Goal: Transaction & Acquisition: Book appointment/travel/reservation

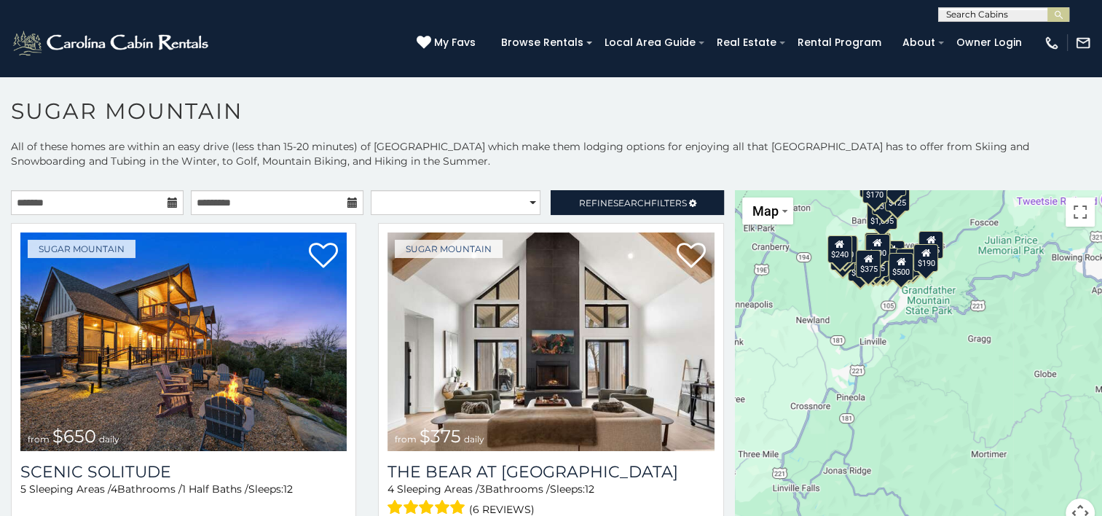
drag, startPoint x: 932, startPoint y: 390, endPoint x: 806, endPoint y: 224, distance: 207.9
click at [806, 224] on div "$650 $375 $350 $350 $200 $375 $195 $265 $190 $175 $155 $290 $175 $345 $1,095 $1…" at bounding box center [918, 367] width 367 height 355
click at [783, 221] on button "Map" at bounding box center [767, 210] width 51 height 27
click at [775, 233] on li "Satellite" at bounding box center [786, 237] width 85 height 23
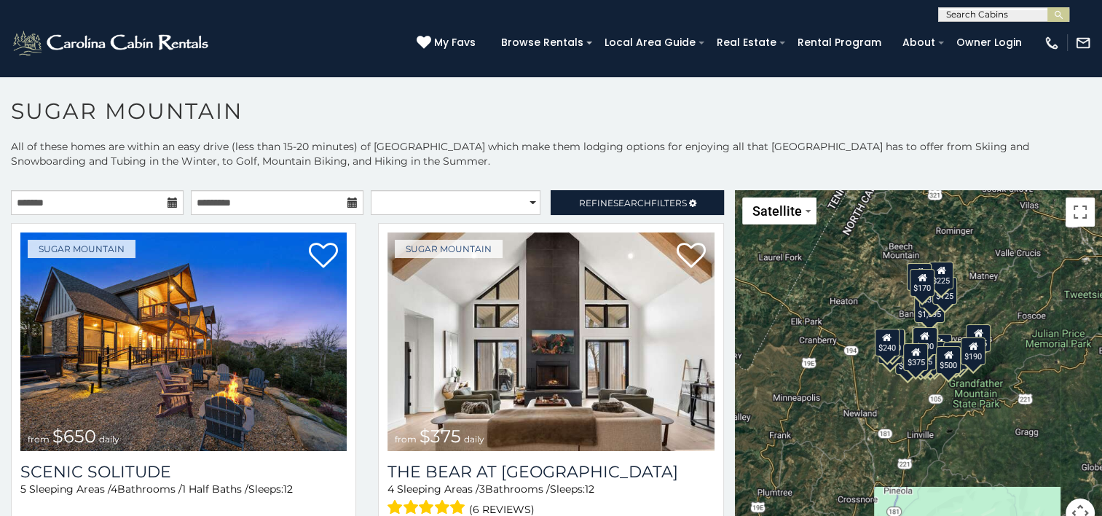
drag, startPoint x: 919, startPoint y: 315, endPoint x: 968, endPoint y: 411, distance: 106.9
click at [968, 411] on div "$650 $375 $350 $350 $200 $375 $195 $265 $190 $175 $155 $290 $175 $345 $1,095 $1…" at bounding box center [918, 367] width 367 height 355
click at [1075, 213] on button "Toggle fullscreen view" at bounding box center [1080, 211] width 29 height 29
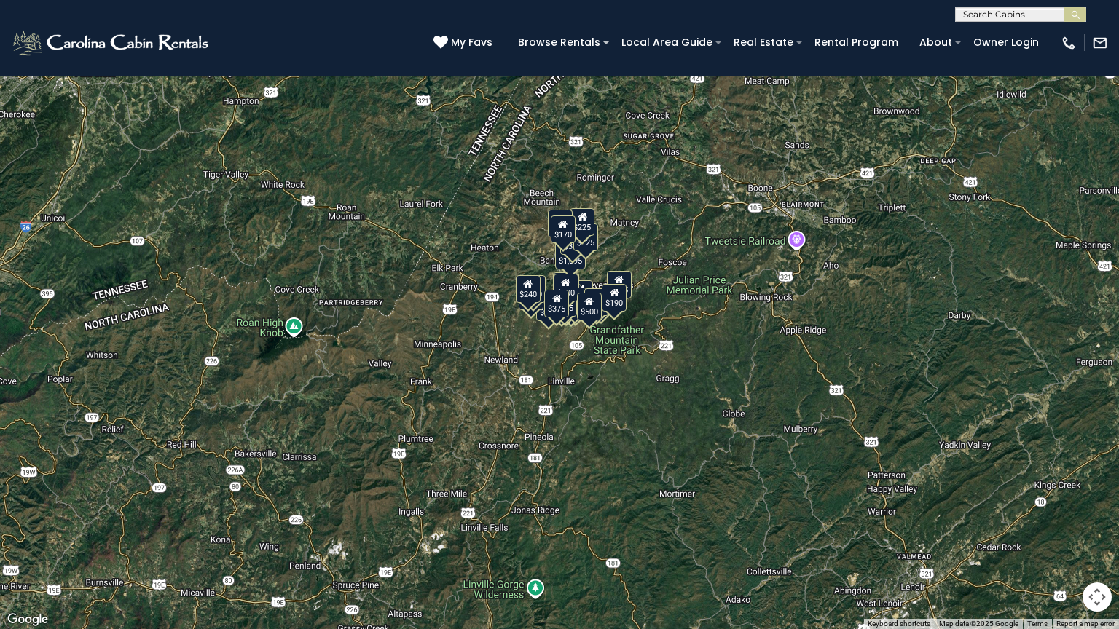
click at [1091, 30] on button "Toggle fullscreen view" at bounding box center [1097, 21] width 29 height 29
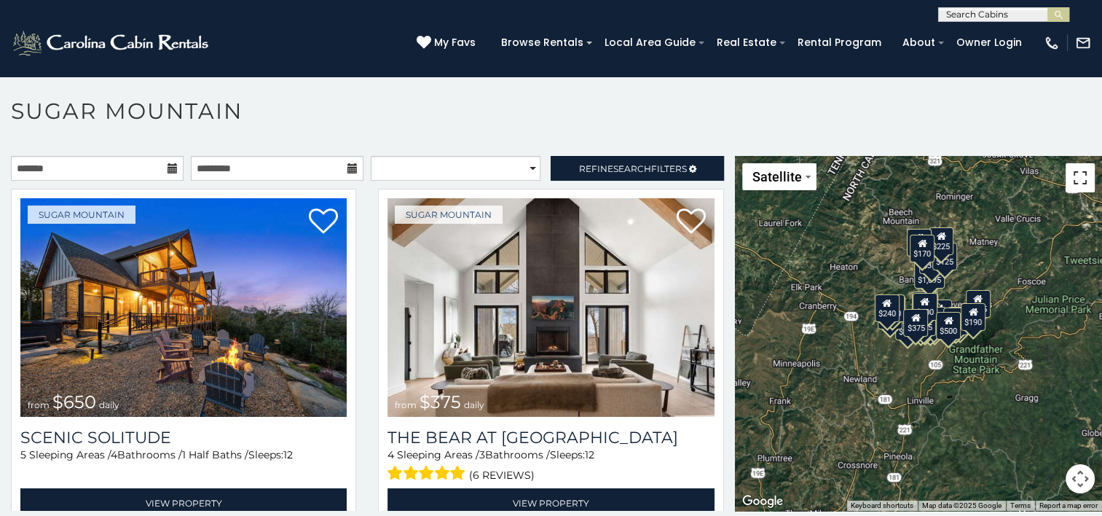
scroll to position [42, 0]
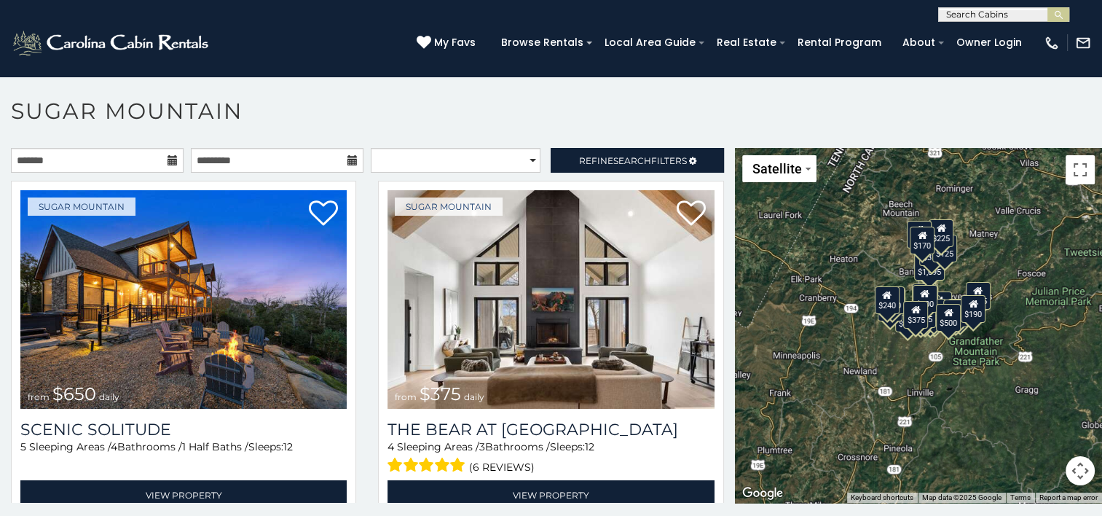
click at [1075, 473] on button "Map camera controls" at bounding box center [1080, 470] width 29 height 29
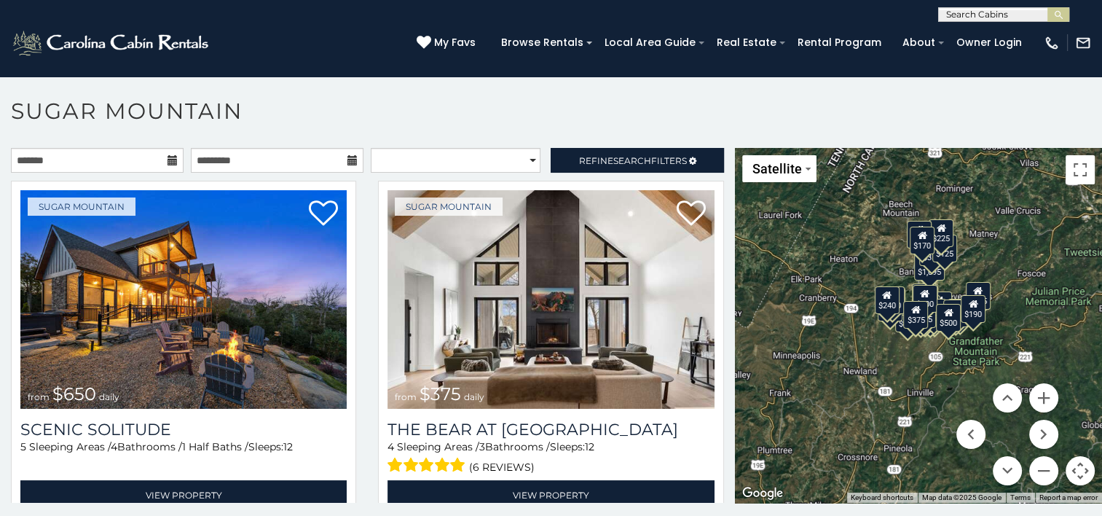
click at [1075, 473] on button "Map camera controls" at bounding box center [1080, 470] width 29 height 29
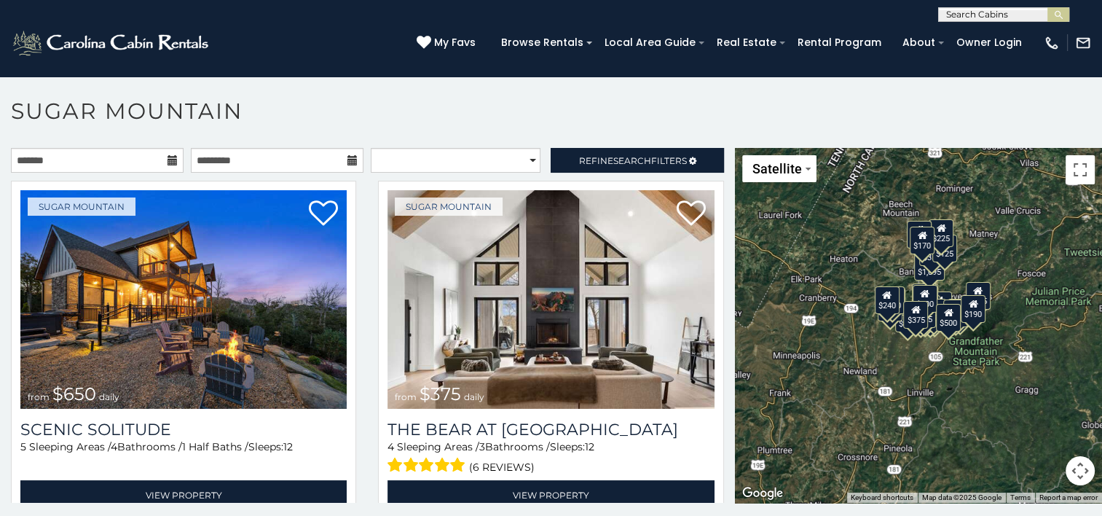
click at [1067, 466] on button "Map camera controls" at bounding box center [1080, 470] width 29 height 29
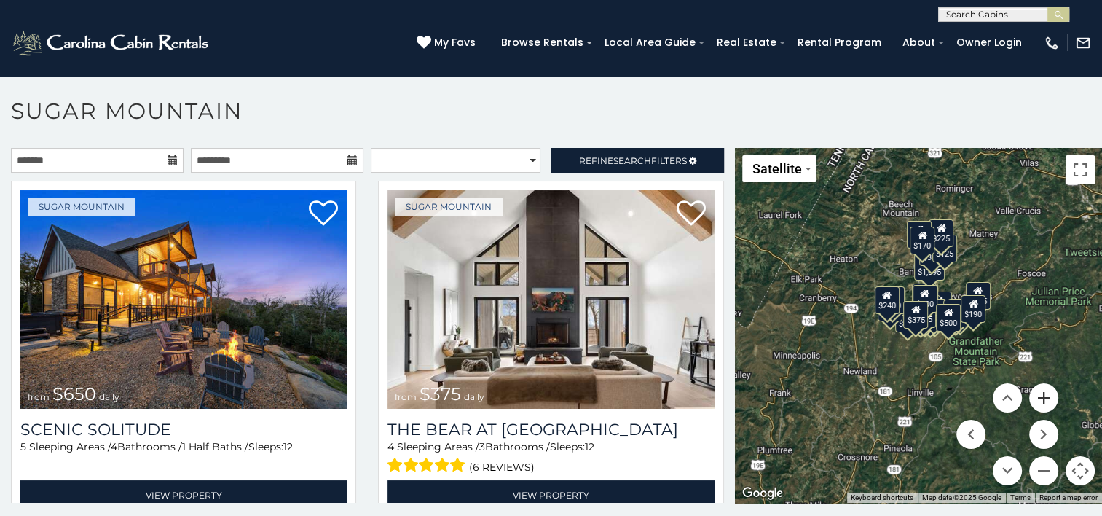
click at [1034, 396] on button "Zoom in" at bounding box center [1043, 397] width 29 height 29
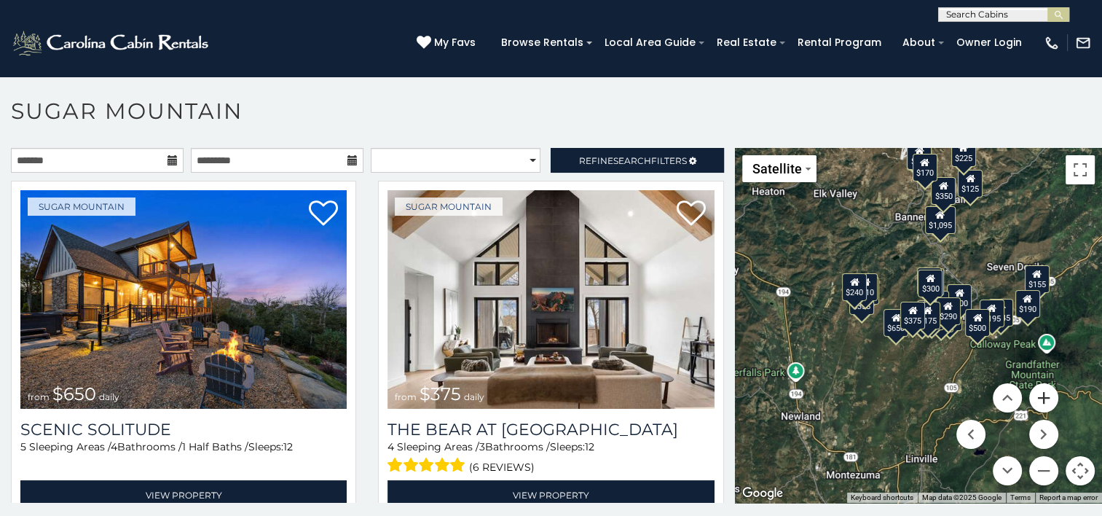
click at [1034, 396] on button "Zoom in" at bounding box center [1043, 397] width 29 height 29
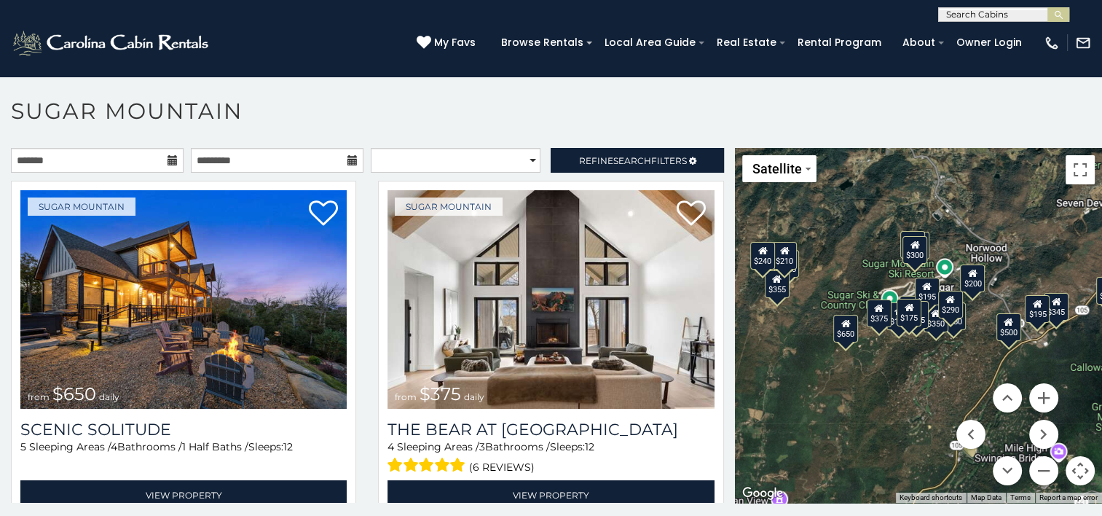
drag, startPoint x: 971, startPoint y: 360, endPoint x: 942, endPoint y: 356, distance: 29.5
click at [942, 356] on div "$650 $375 $350 $350 $200 $375 $195 $265 $190 $175 $155 $290 $175 $345 $1,095 $1…" at bounding box center [918, 325] width 367 height 355
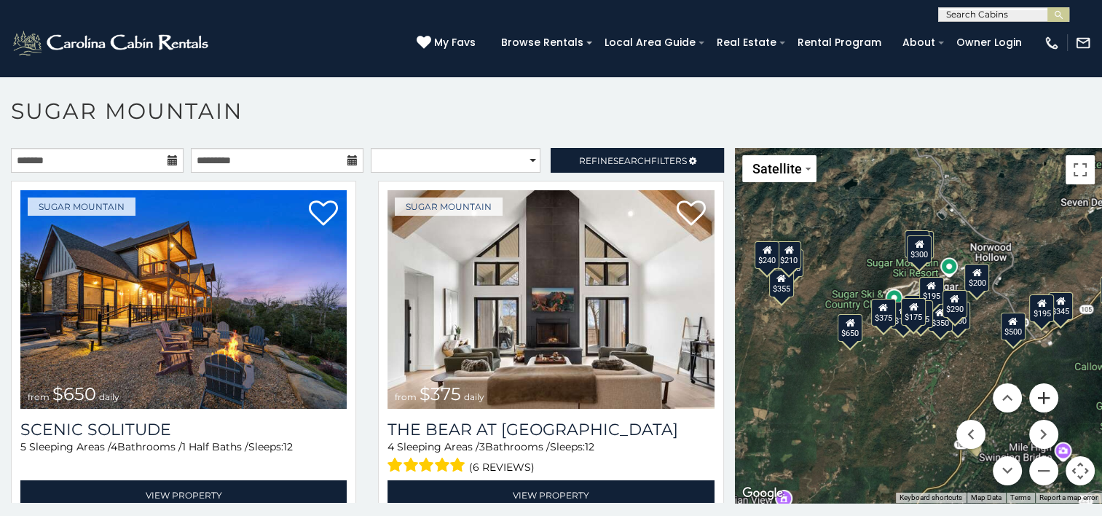
click at [1039, 394] on button "Zoom in" at bounding box center [1043, 397] width 29 height 29
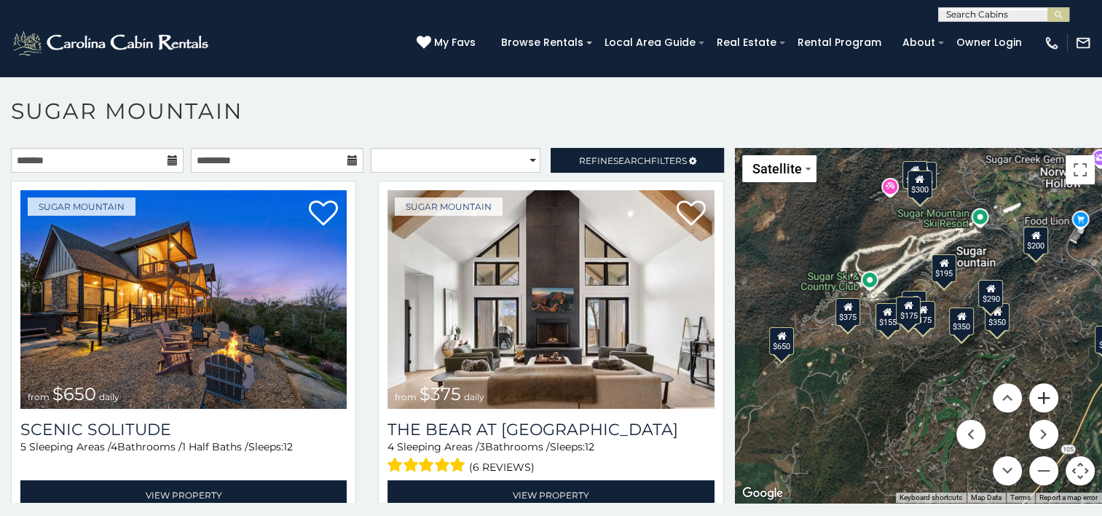
click at [1039, 394] on button "Zoom in" at bounding box center [1043, 397] width 29 height 29
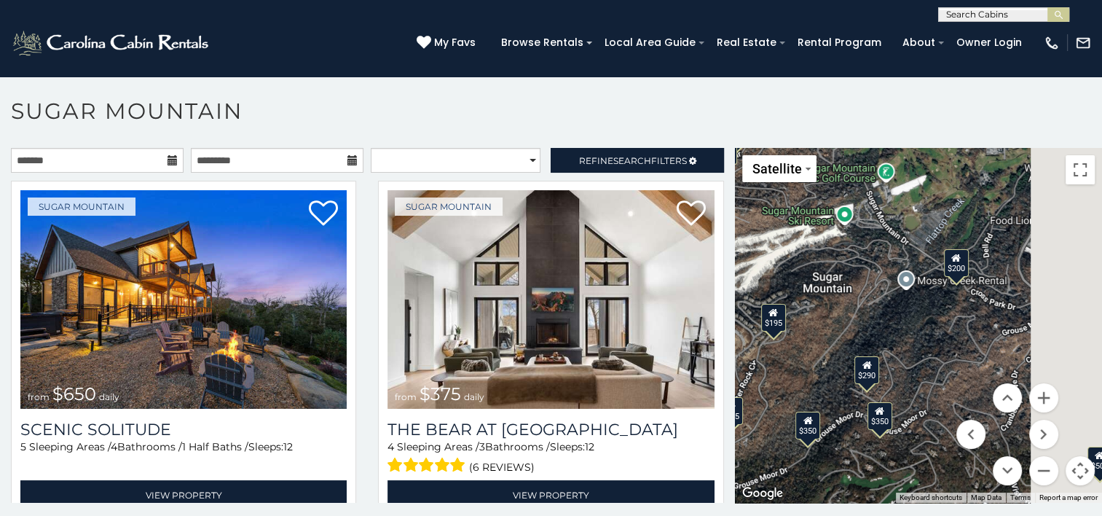
drag, startPoint x: 965, startPoint y: 262, endPoint x: 764, endPoint y: 359, distance: 222.6
click at [764, 359] on div "$650 $375 $350 $350 $200 $375 $195 $265 $190 $175 $155 $290 $175 $345 $1,095 $1…" at bounding box center [918, 325] width 367 height 355
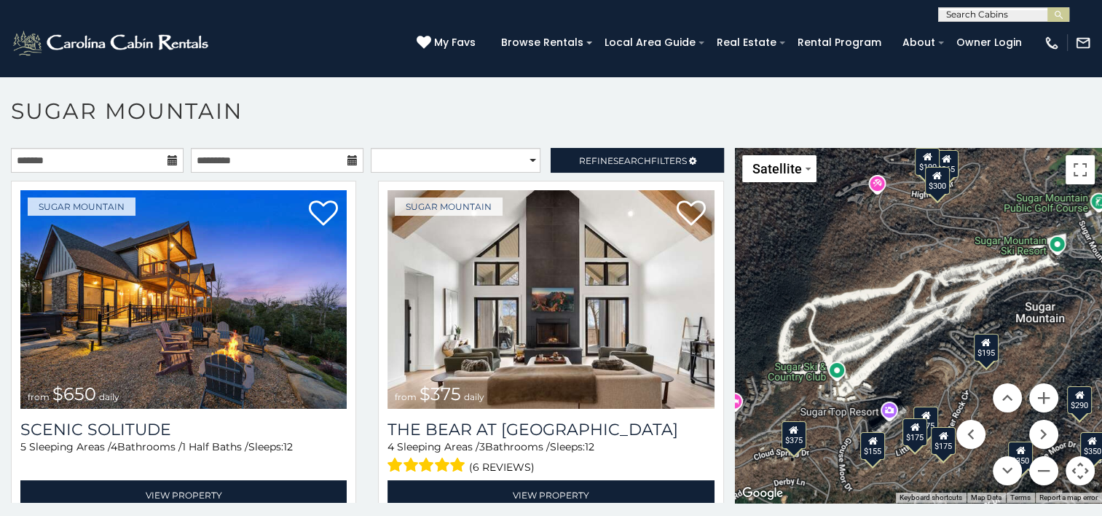
drag, startPoint x: 839, startPoint y: 295, endPoint x: 1055, endPoint y: 325, distance: 217.7
click at [1055, 325] on div "$650 $375 $350 $350 $200 $375 $195 $265 $190 $175 $155 $290 $175 $345 $1,095 $1…" at bounding box center [918, 325] width 367 height 355
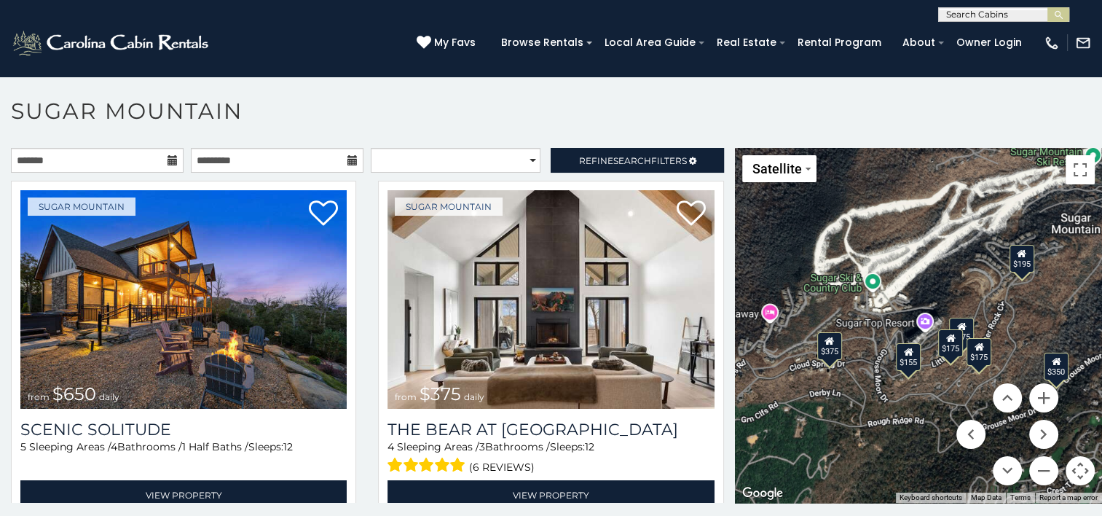
drag, startPoint x: 909, startPoint y: 317, endPoint x: 948, endPoint y: 213, distance: 111.1
click at [948, 213] on div "$650 $375 $350 $350 $200 $375 $195 $265 $190 $175 $155 $290 $175 $345 $1,095 $1…" at bounding box center [918, 325] width 367 height 355
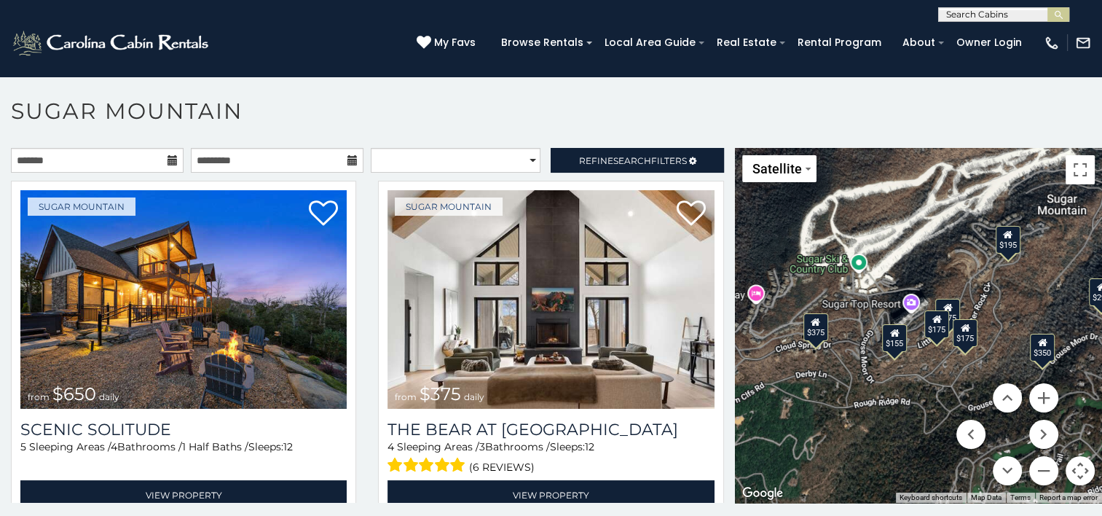
drag, startPoint x: 924, startPoint y: 254, endPoint x: 907, endPoint y: 232, distance: 27.5
click at [907, 232] on div "$650 $375 $350 $350 $200 $375 $195 $265 $190 $175 $155 $290 $175 $345 $1,095 $1…" at bounding box center [918, 325] width 367 height 355
click at [1034, 394] on button "Zoom in" at bounding box center [1043, 397] width 29 height 29
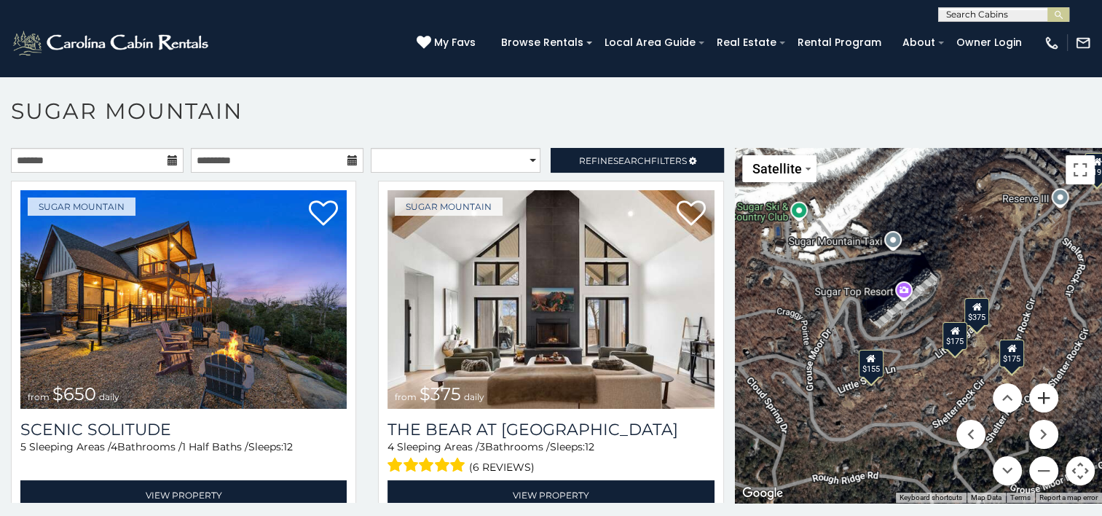
click at [1034, 394] on button "Zoom in" at bounding box center [1043, 397] width 29 height 29
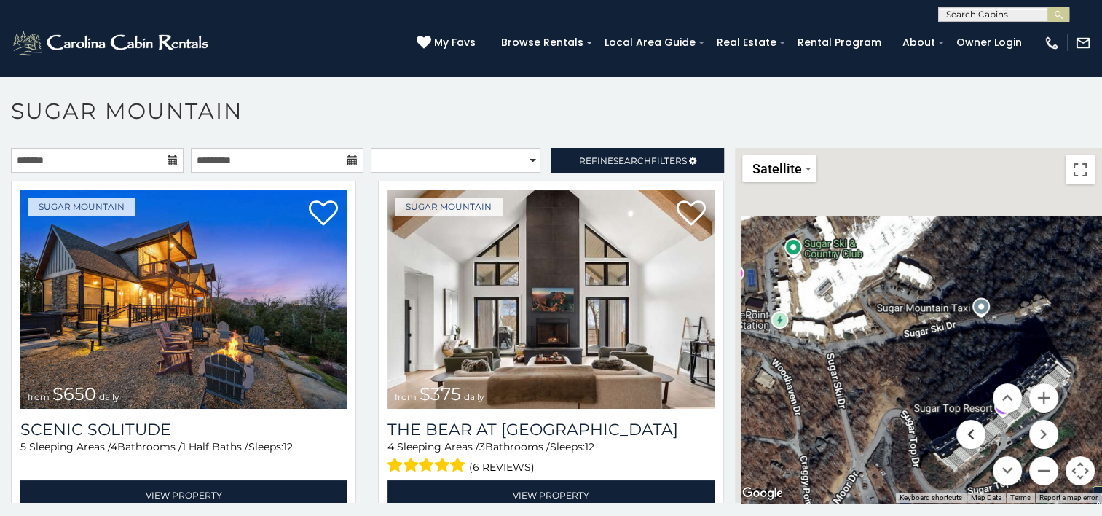
drag, startPoint x: 833, startPoint y: 286, endPoint x: 968, endPoint y: 445, distance: 208.3
click at [968, 445] on div "$650 $375 $350 $350 $200 $375 $195 $265 $190 $175 $155 $290 $175 $345 $1,095 $1…" at bounding box center [918, 325] width 367 height 355
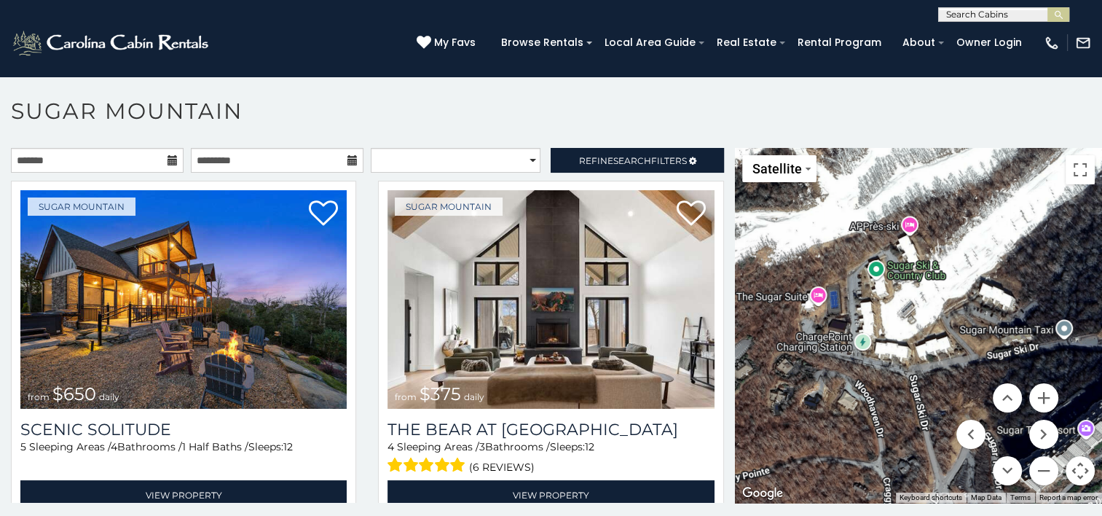
drag, startPoint x: 852, startPoint y: 399, endPoint x: 919, endPoint y: 409, distance: 68.5
click at [919, 409] on div "$650 $375 $350 $350 $200 $375 $195 $265 $190 $175 $155 $290 $175 $345 $1,095 $1…" at bounding box center [918, 325] width 367 height 355
click at [1040, 396] on button "Zoom in" at bounding box center [1043, 397] width 29 height 29
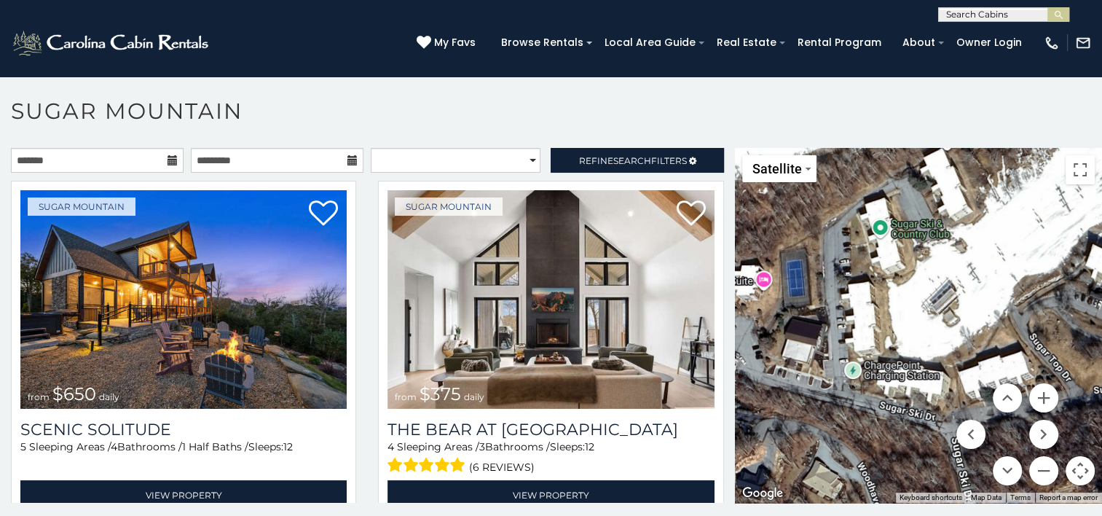
drag, startPoint x: 907, startPoint y: 344, endPoint x: 955, endPoint y: 348, distance: 48.2
click at [955, 348] on div "$650 $375 $350 $350 $200 $375 $195 $265 $190 $175 $155 $290 $175 $345 $1,095 $1…" at bounding box center [918, 325] width 367 height 355
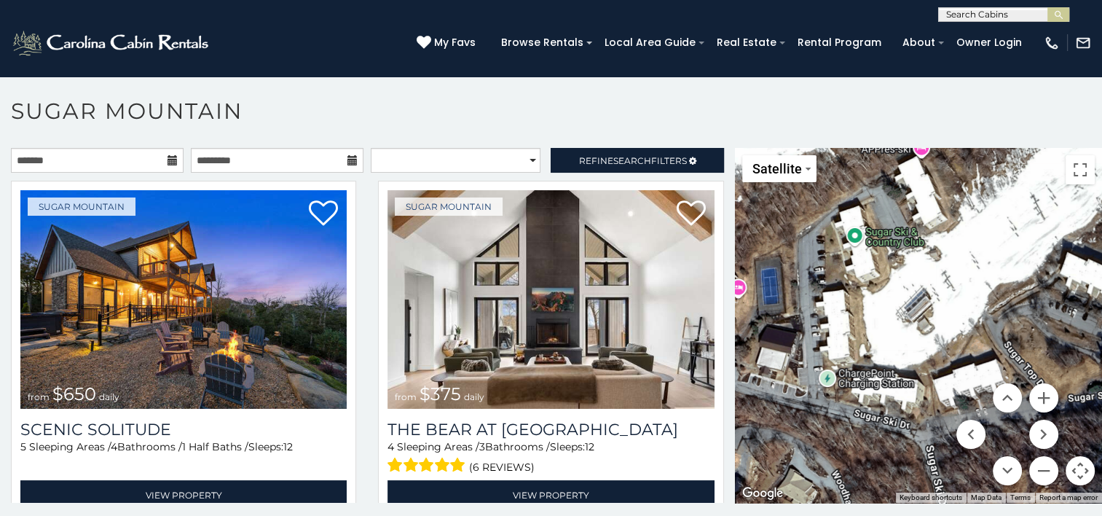
drag, startPoint x: 883, startPoint y: 345, endPoint x: 871, endPoint y: 353, distance: 14.6
click at [871, 353] on div "$650 $375 $350 $350 $200 $375 $195 $265 $190 $175 $155 $290 $175 $345 $1,095 $1…" at bounding box center [918, 325] width 367 height 355
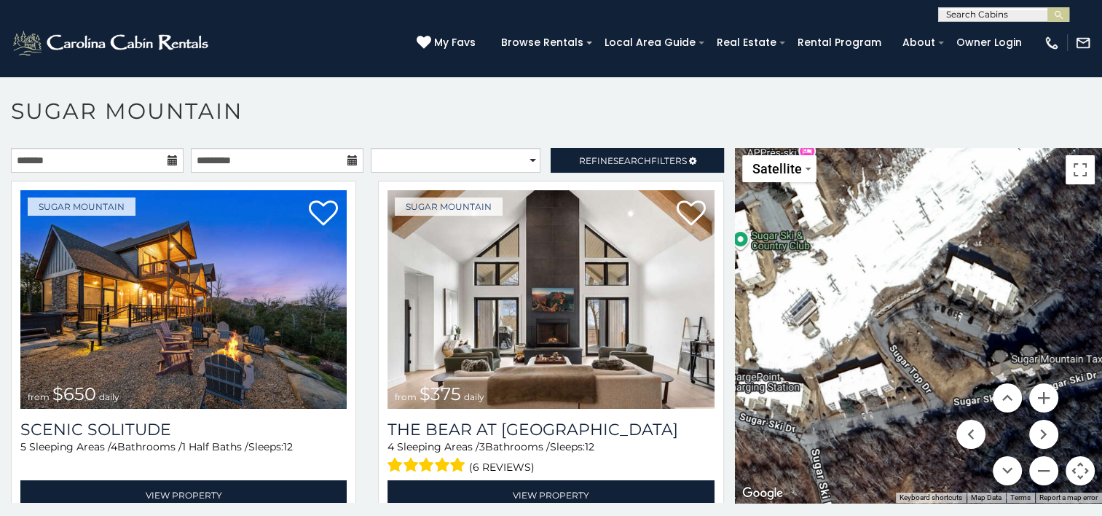
drag, startPoint x: 953, startPoint y: 345, endPoint x: 833, endPoint y: 350, distance: 120.3
click at [833, 350] on div "$650 $375 $350 $350 $200 $375 $195 $265 $190 $175 $155 $290 $175 $345 $1,095 $1…" at bounding box center [918, 325] width 367 height 355
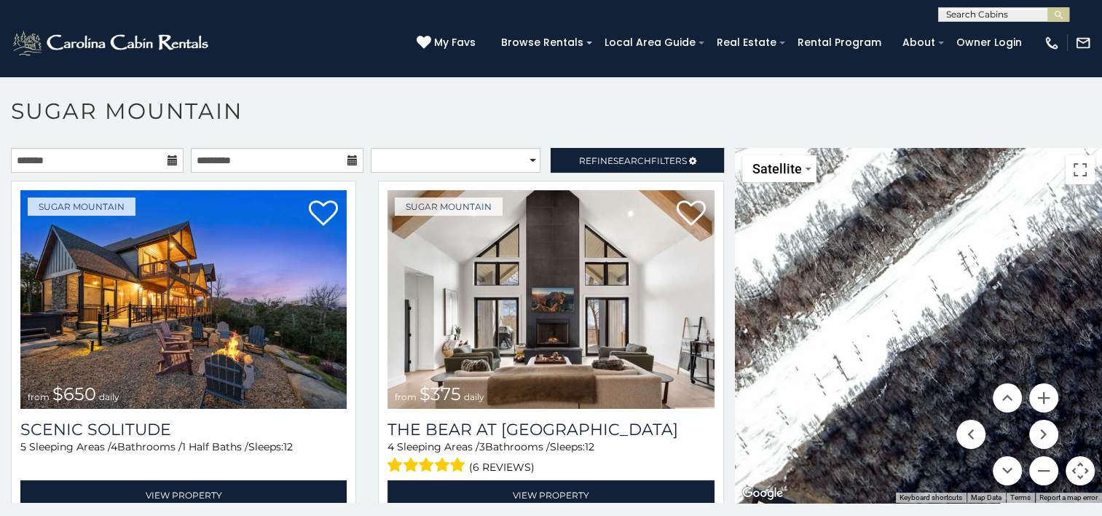
drag, startPoint x: 954, startPoint y: 262, endPoint x: 749, endPoint y: 519, distance: 328.7
click at [749, 515] on html "**********" at bounding box center [551, 262] width 1102 height 524
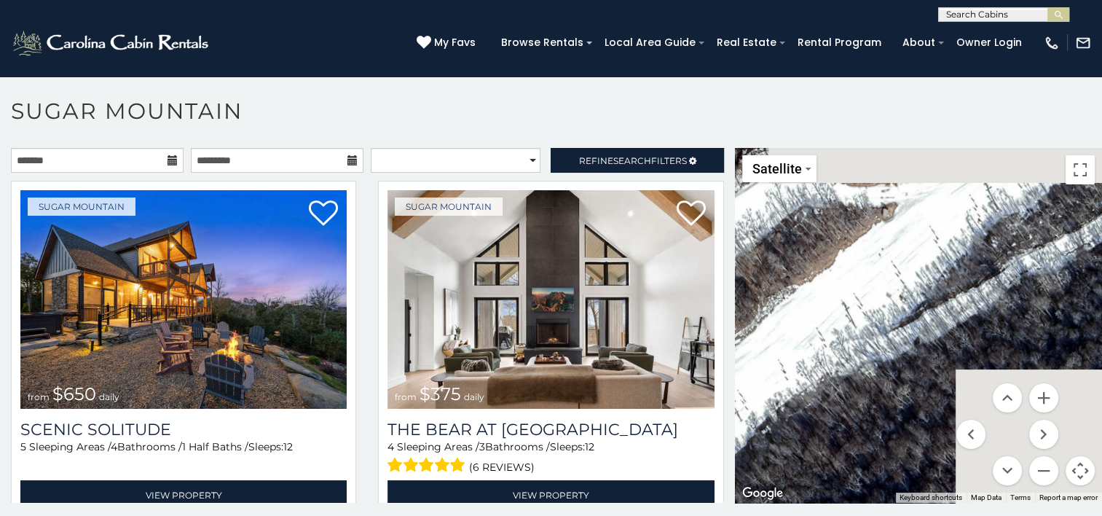
drag, startPoint x: 1016, startPoint y: 317, endPoint x: 826, endPoint y: 402, distance: 208.4
click at [826, 402] on div "$650 $375 $350 $350 $200 $375 $195 $265 $190 $175 $155 $290 $175 $345 $1,095 $1…" at bounding box center [918, 325] width 367 height 355
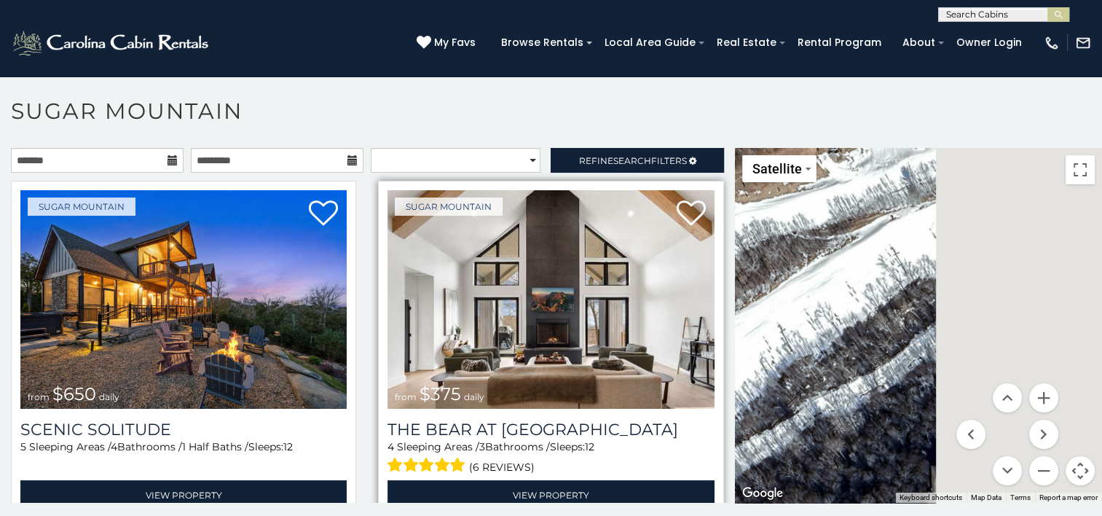
drag, startPoint x: 922, startPoint y: 315, endPoint x: 711, endPoint y: 460, distance: 256.3
click at [711, 148] on main "**********" at bounding box center [551, 148] width 1102 height 0
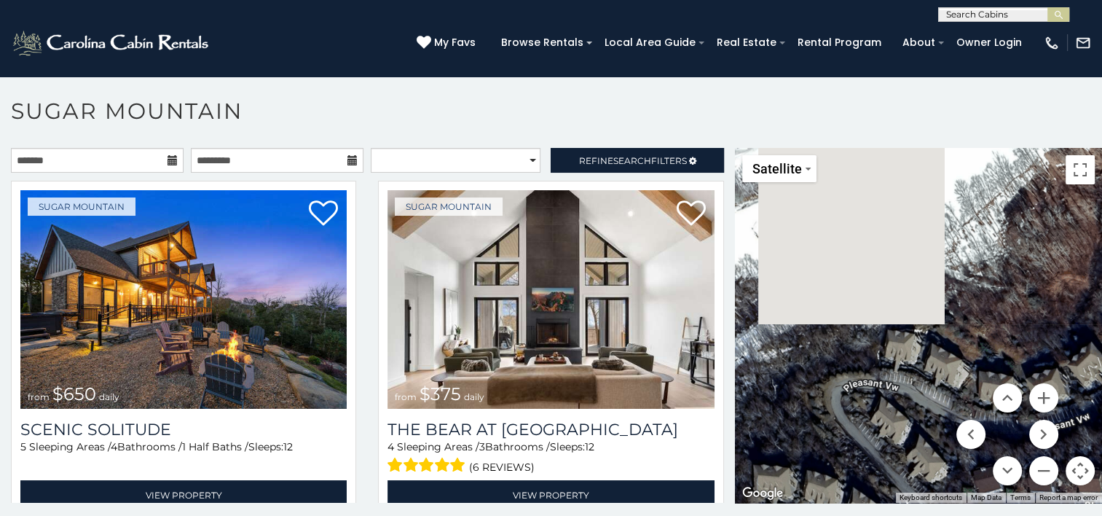
drag, startPoint x: 918, startPoint y: 326, endPoint x: 742, endPoint y: 306, distance: 176.8
click at [742, 306] on div "$650 $375 $350 $350 $200 $375 $195 $265 $190 $175 $155 $290 $175 $345 $1,095 $1…" at bounding box center [918, 325] width 367 height 355
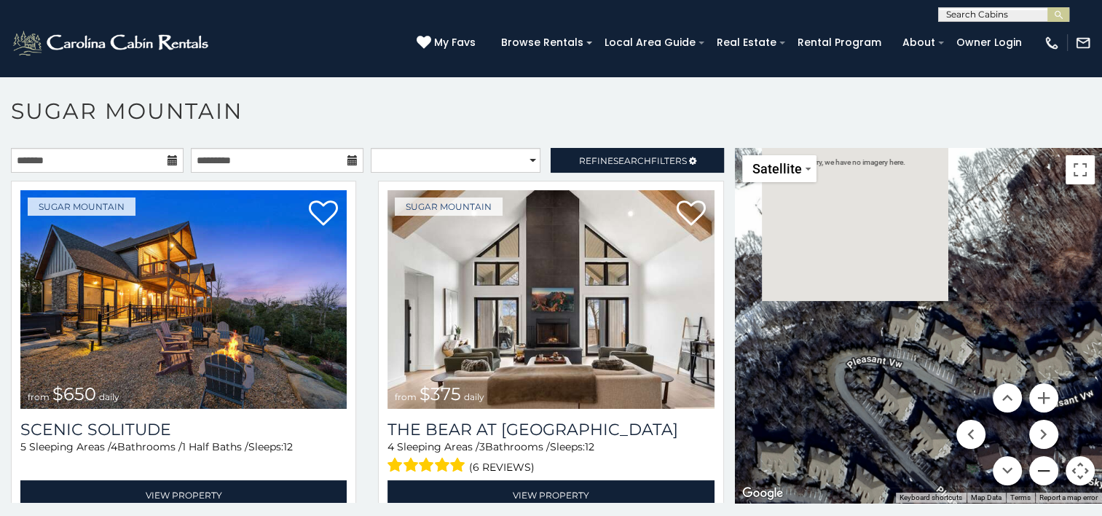
click at [1036, 474] on button "Zoom out" at bounding box center [1043, 470] width 29 height 29
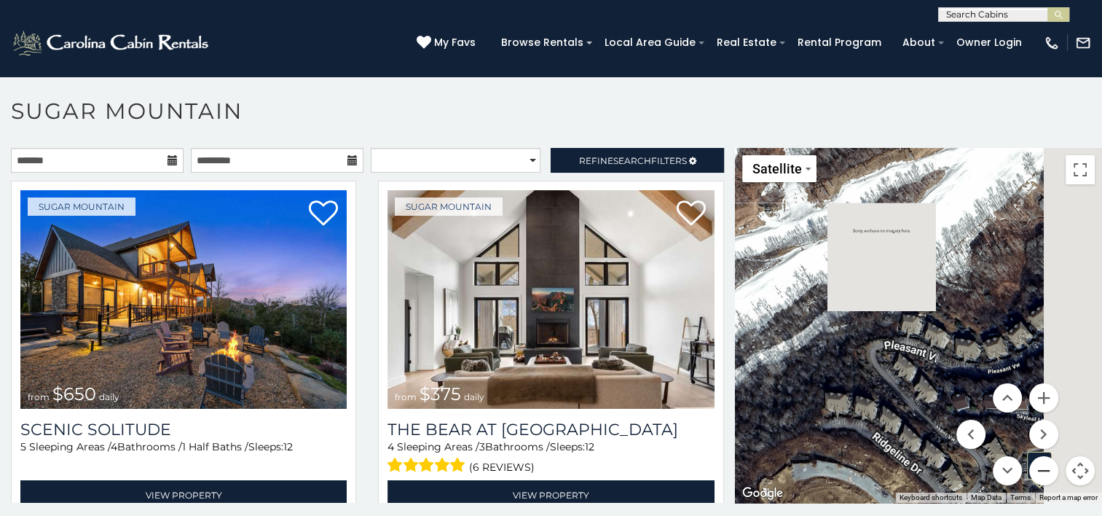
click at [1036, 474] on button "Zoom out" at bounding box center [1043, 470] width 29 height 29
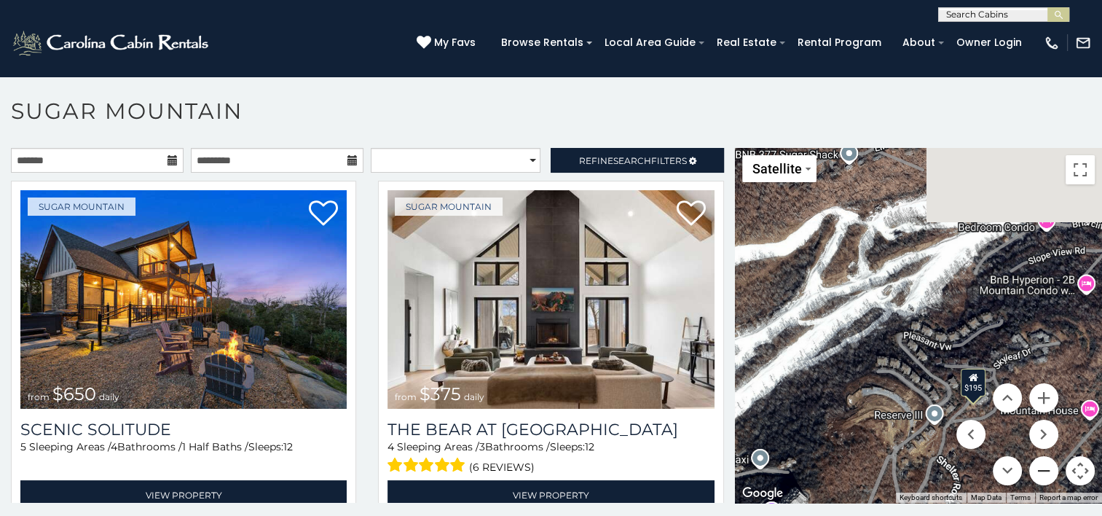
click at [1036, 474] on button "Zoom out" at bounding box center [1043, 470] width 29 height 29
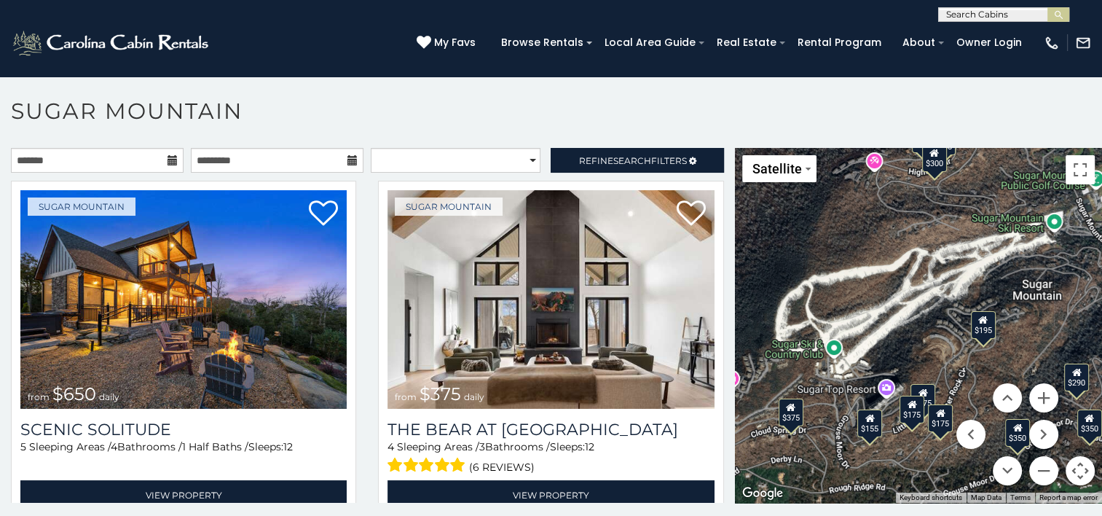
drag, startPoint x: 882, startPoint y: 369, endPoint x: 924, endPoint y: 347, distance: 47.3
click at [924, 347] on div "$650 $375 $350 $350 $200 $375 $195 $265 $190 $175 $155 $290 $175 $345 $1,095 $1…" at bounding box center [918, 325] width 367 height 355
click at [973, 334] on div "$195" at bounding box center [982, 325] width 25 height 28
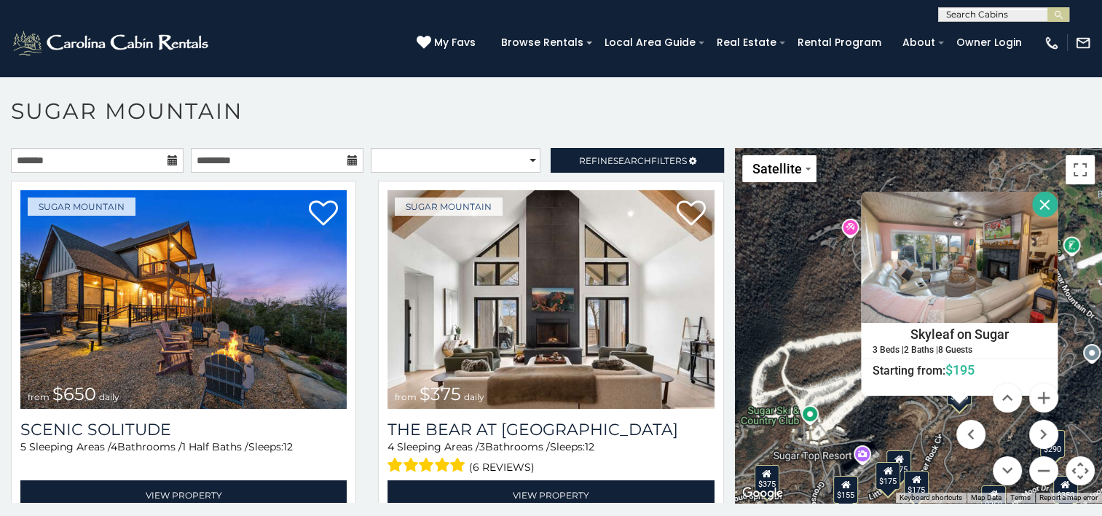
click at [1032, 197] on button "Close" at bounding box center [1045, 205] width 26 height 26
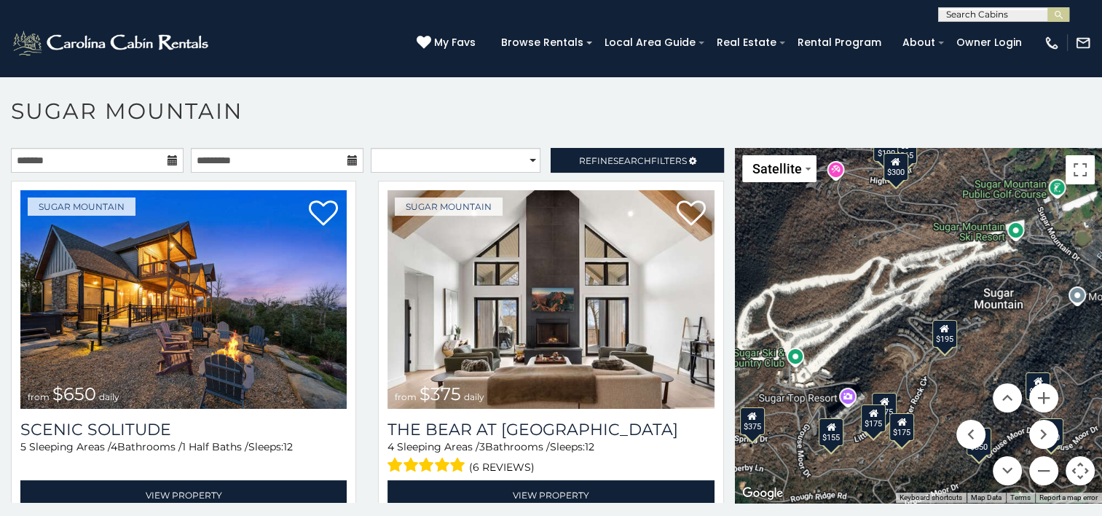
drag, startPoint x: 903, startPoint y: 385, endPoint x: 885, endPoint y: 312, distance: 74.9
click at [885, 312] on div "$650 $375 $350 $350 $200 $375 $195 $265 $190 $175 $155 $290 $175 $345 $1,095 $1…" at bounding box center [918, 325] width 367 height 355
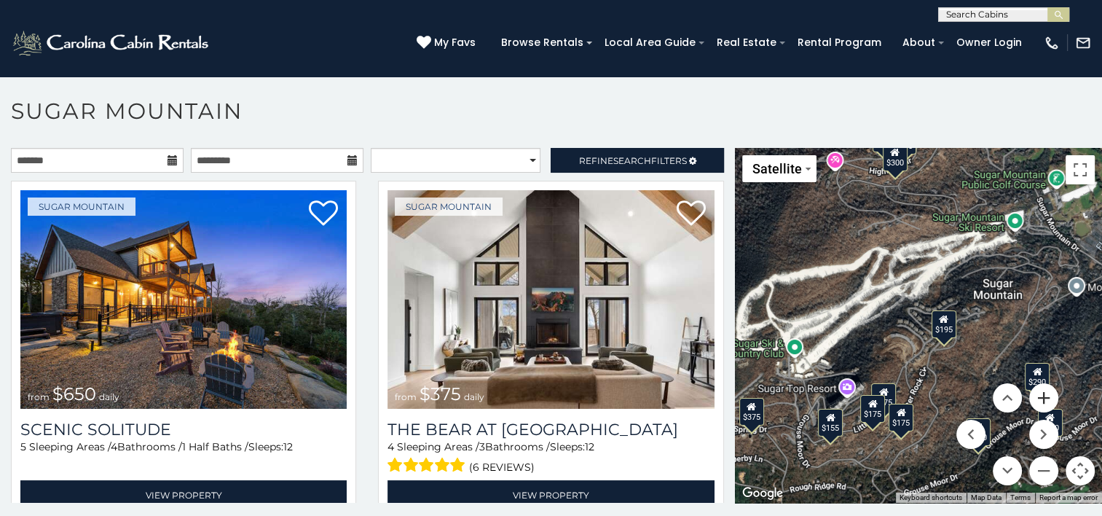
click at [1039, 399] on button "Zoom in" at bounding box center [1043, 397] width 29 height 29
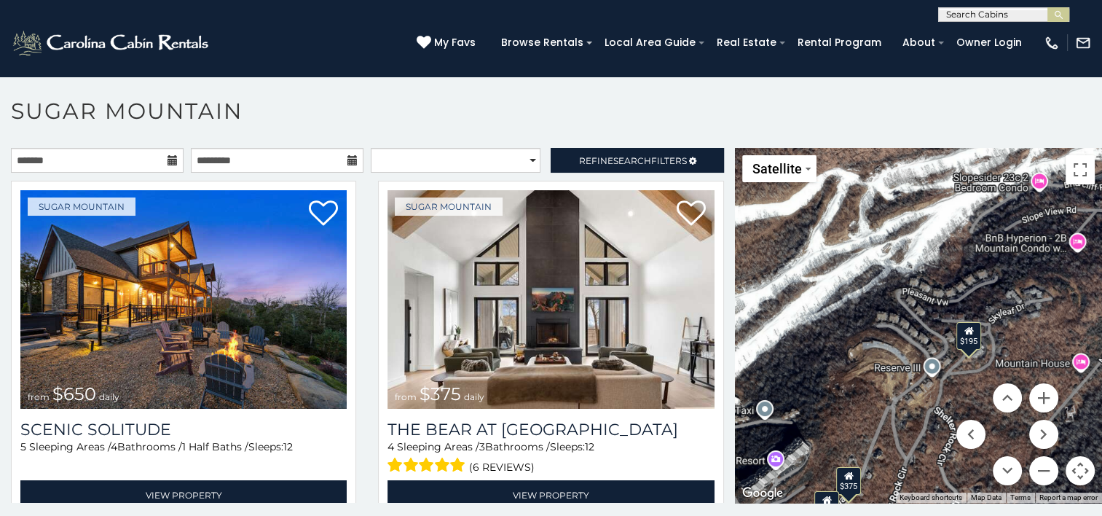
click at [170, 160] on icon at bounding box center [173, 160] width 10 height 10
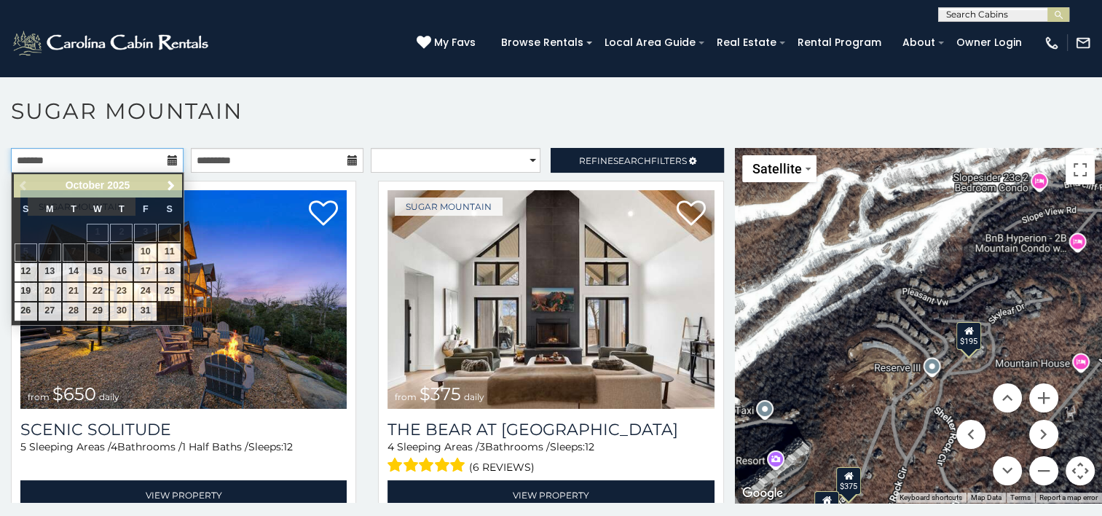
click at [119, 155] on input "text" at bounding box center [97, 160] width 173 height 25
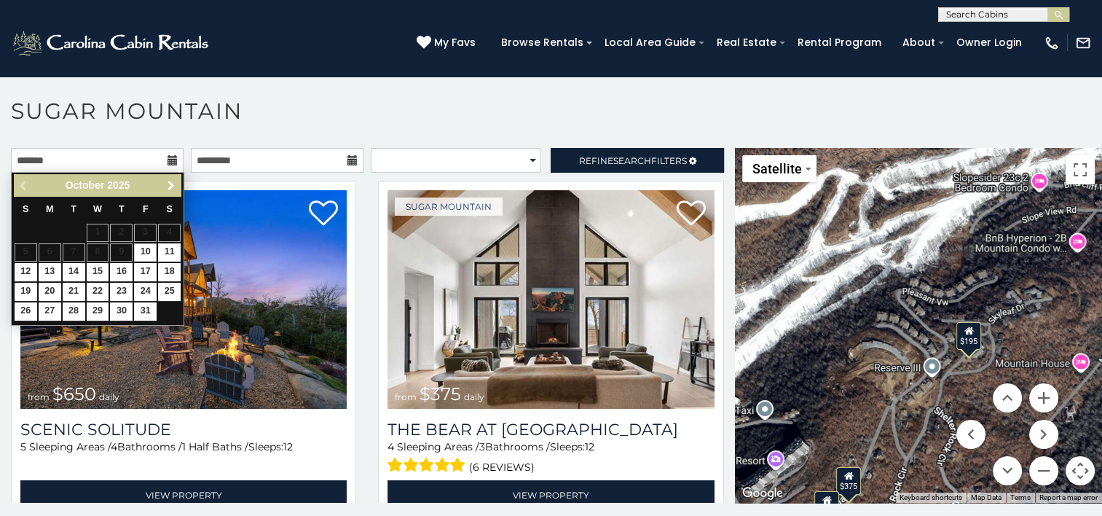
click at [171, 184] on span "Next" at bounding box center [171, 186] width 12 height 12
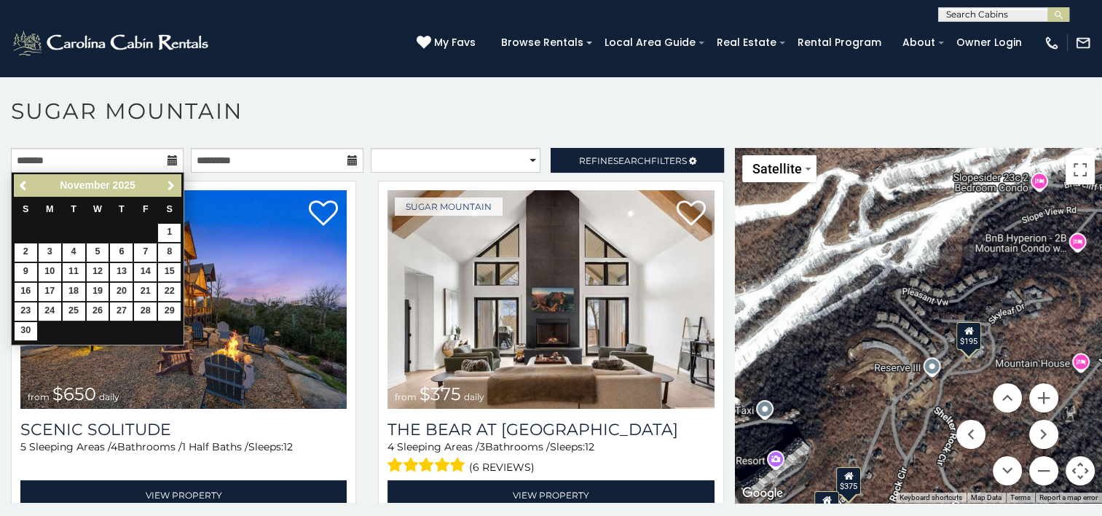
click at [171, 184] on span "Next" at bounding box center [171, 186] width 12 height 12
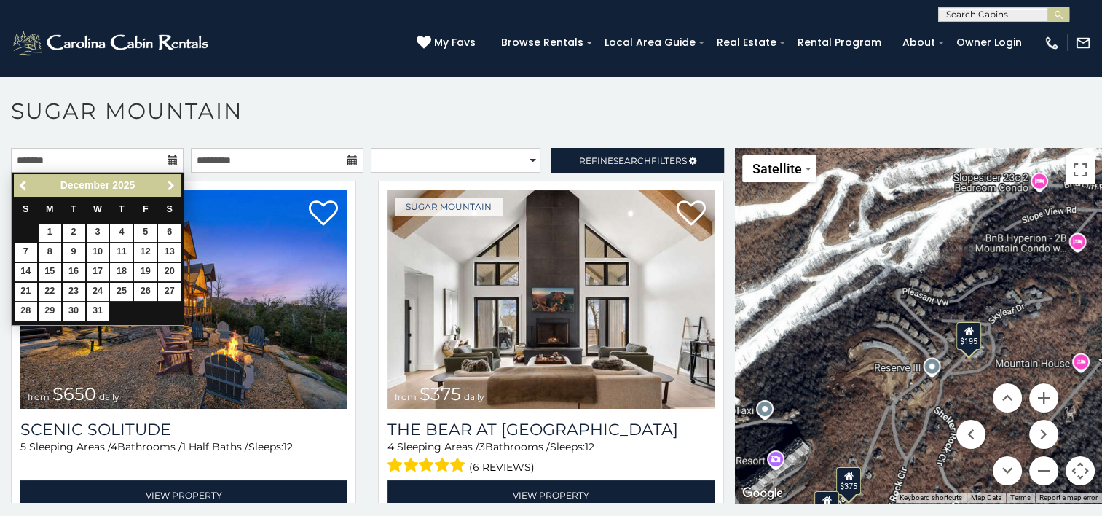
click at [171, 184] on span "Next" at bounding box center [171, 186] width 12 height 12
click at [137, 307] on link "30" at bounding box center [145, 311] width 23 height 18
type input "**********"
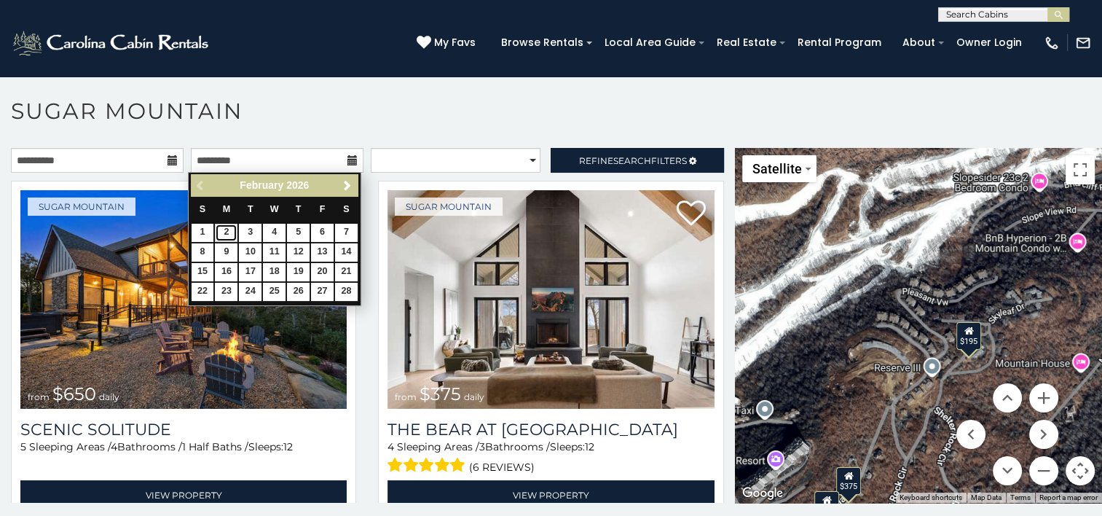
click at [227, 232] on link "2" at bounding box center [226, 233] width 23 height 18
type input "**********"
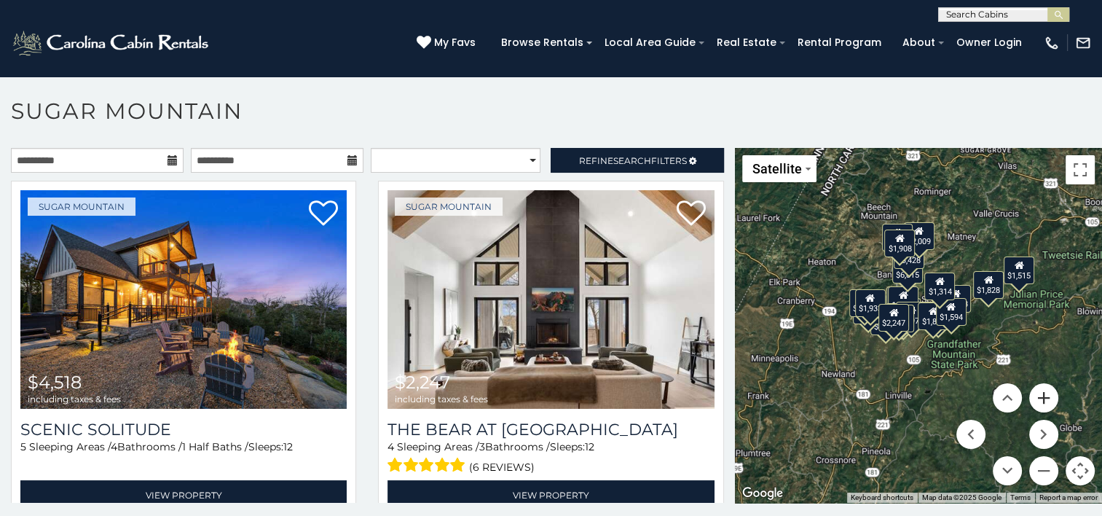
click at [1040, 399] on button "Zoom in" at bounding box center [1043, 397] width 29 height 29
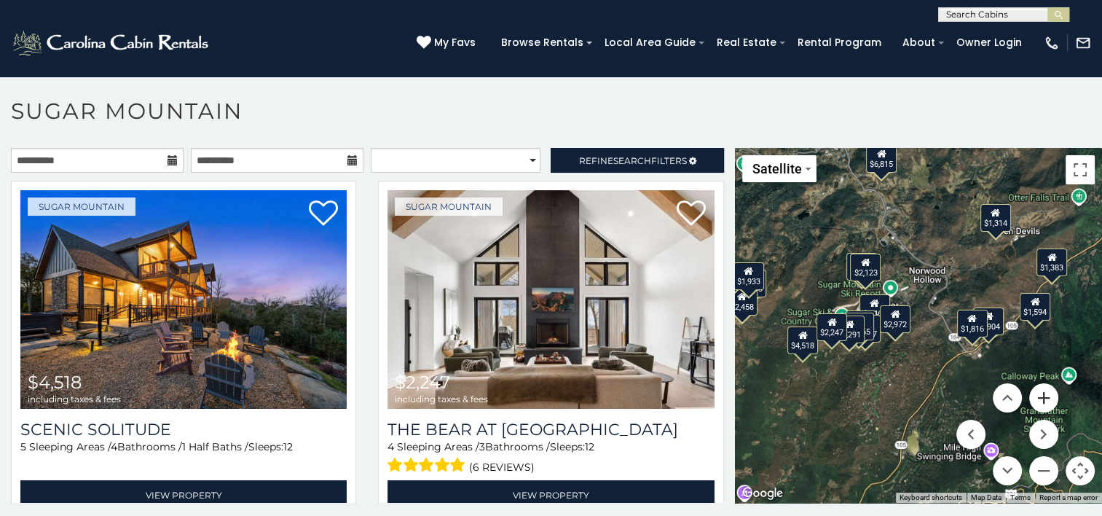
click at [1040, 399] on button "Zoom in" at bounding box center [1043, 397] width 29 height 29
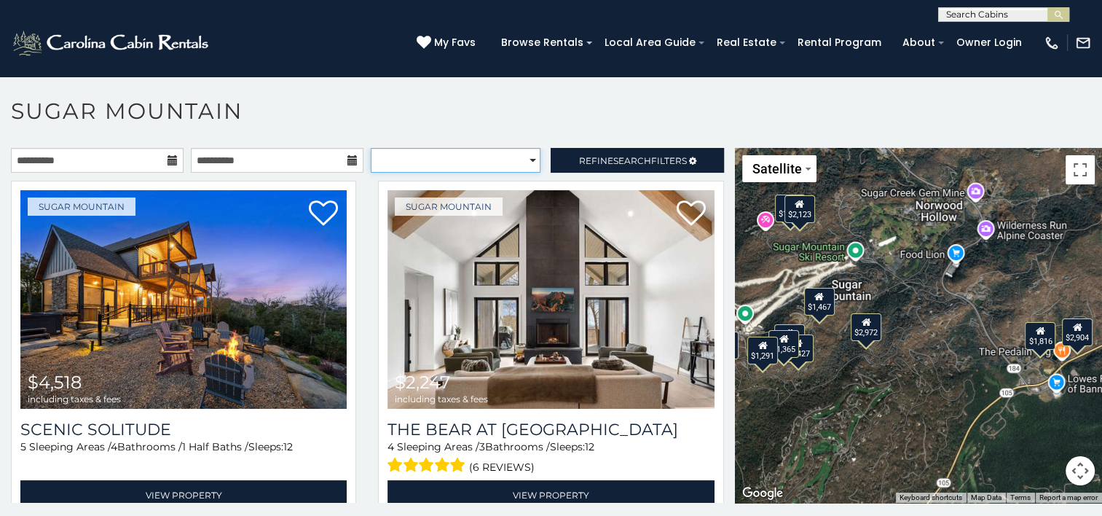
click at [522, 161] on select "**********" at bounding box center [456, 160] width 170 height 25
select select "**********"
click at [371, 148] on select "**********" at bounding box center [456, 160] width 170 height 25
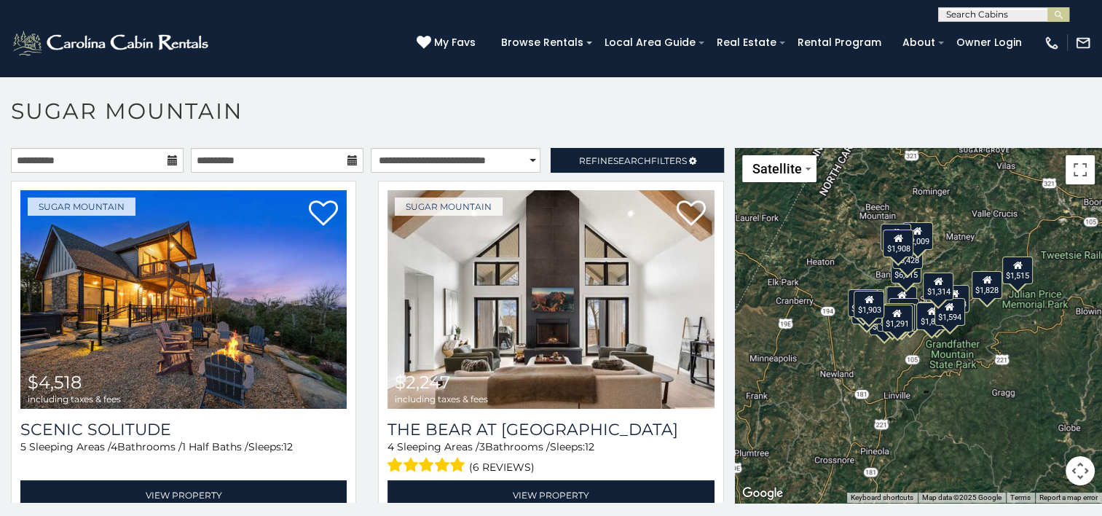
click at [1081, 471] on button "Map camera controls" at bounding box center [1080, 470] width 29 height 29
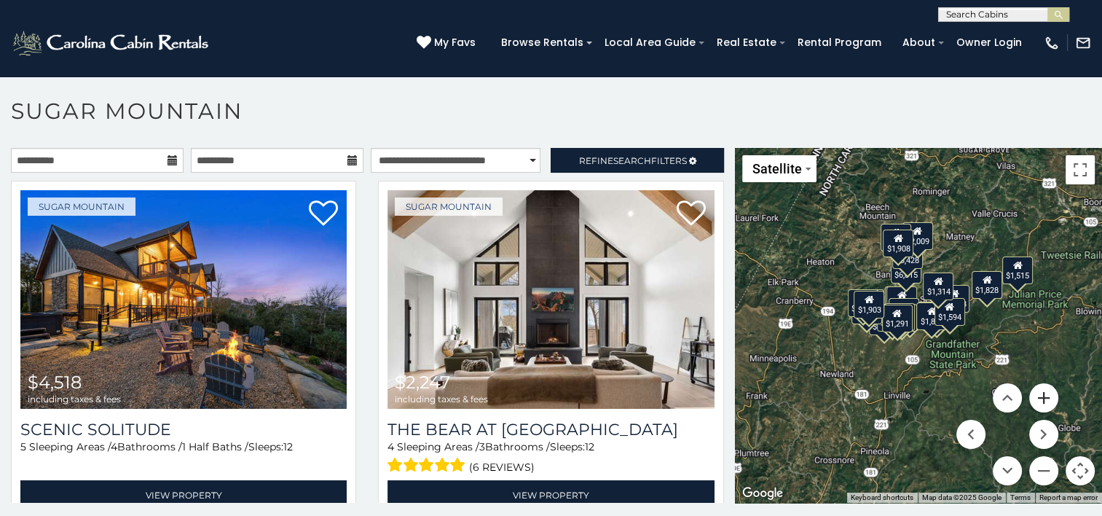
click at [1029, 394] on button "Zoom in" at bounding box center [1043, 397] width 29 height 29
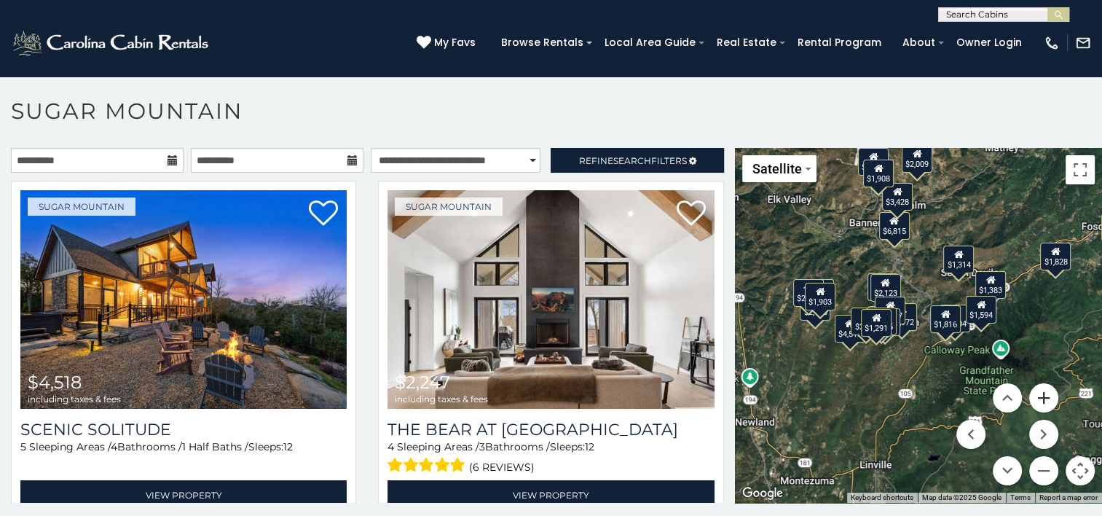
click at [1029, 394] on button "Zoom in" at bounding box center [1043, 397] width 29 height 29
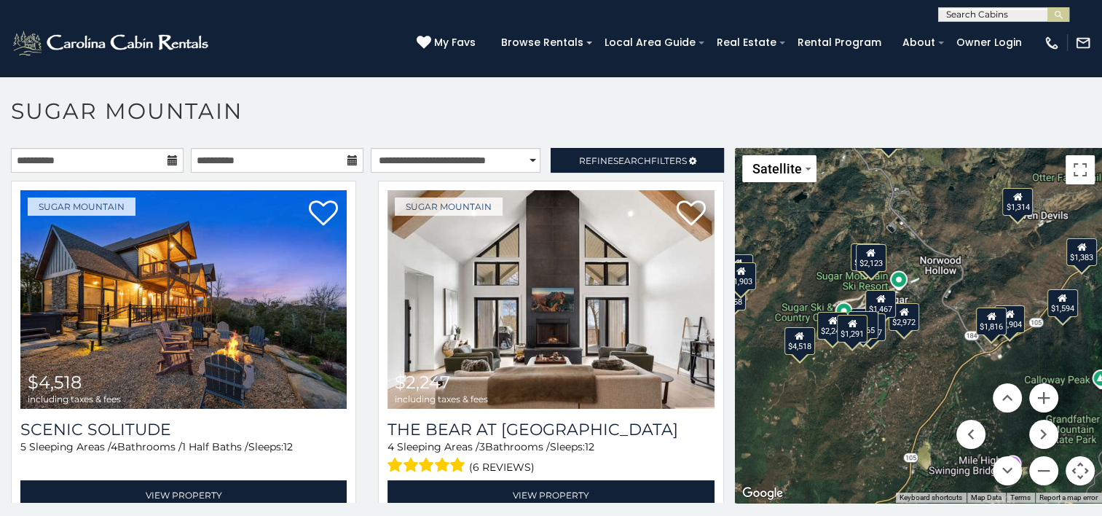
drag, startPoint x: 875, startPoint y: 391, endPoint x: 919, endPoint y: 382, distance: 45.4
click at [919, 382] on div "$4,518 $2,247 $2,904 $2,972 $2,891 $1,469 $2,123 $1,467 $1,427 $1,365 $1,291 $6…" at bounding box center [918, 325] width 367 height 355
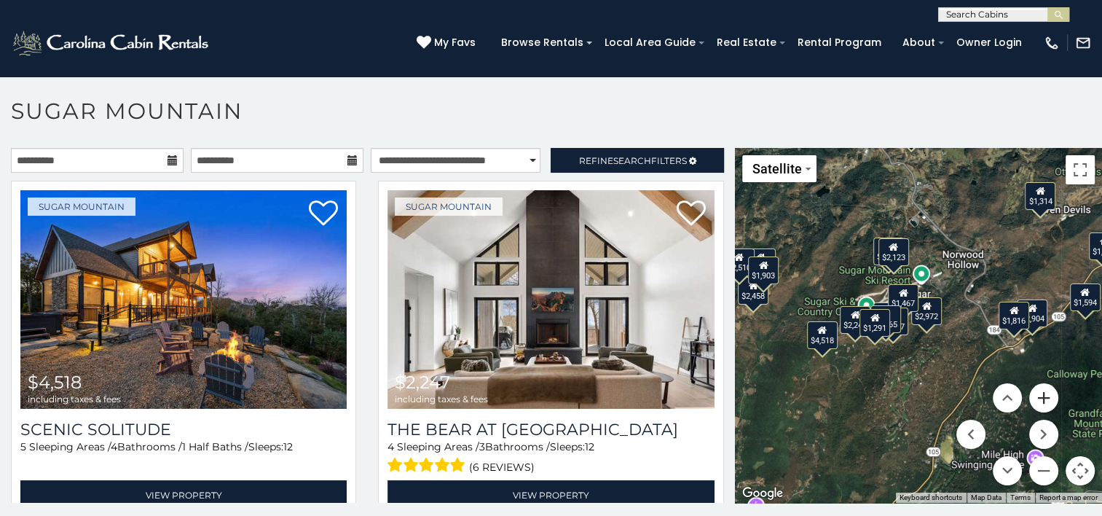
click at [1035, 393] on button "Zoom in" at bounding box center [1043, 397] width 29 height 29
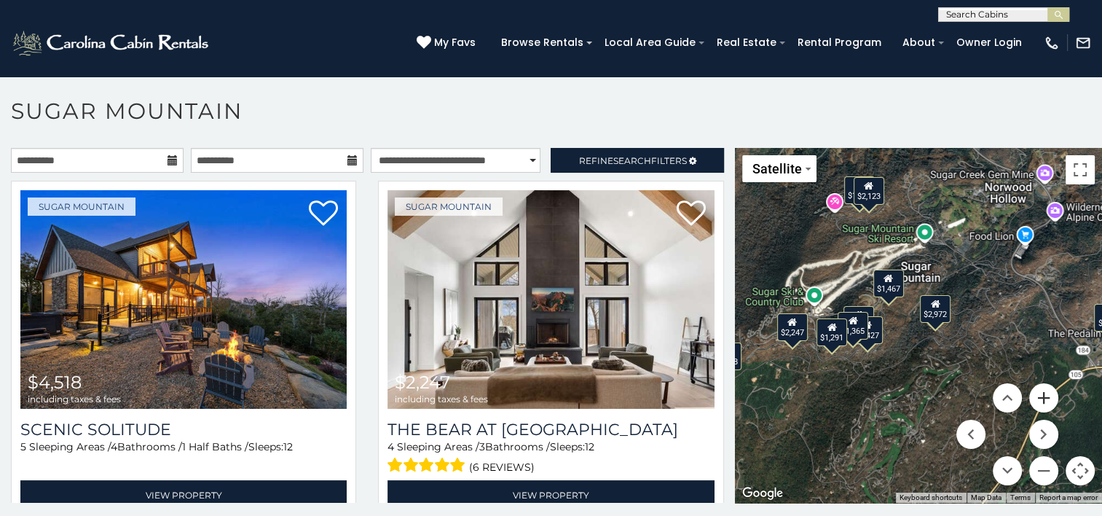
click at [1035, 393] on button "Zoom in" at bounding box center [1043, 397] width 29 height 29
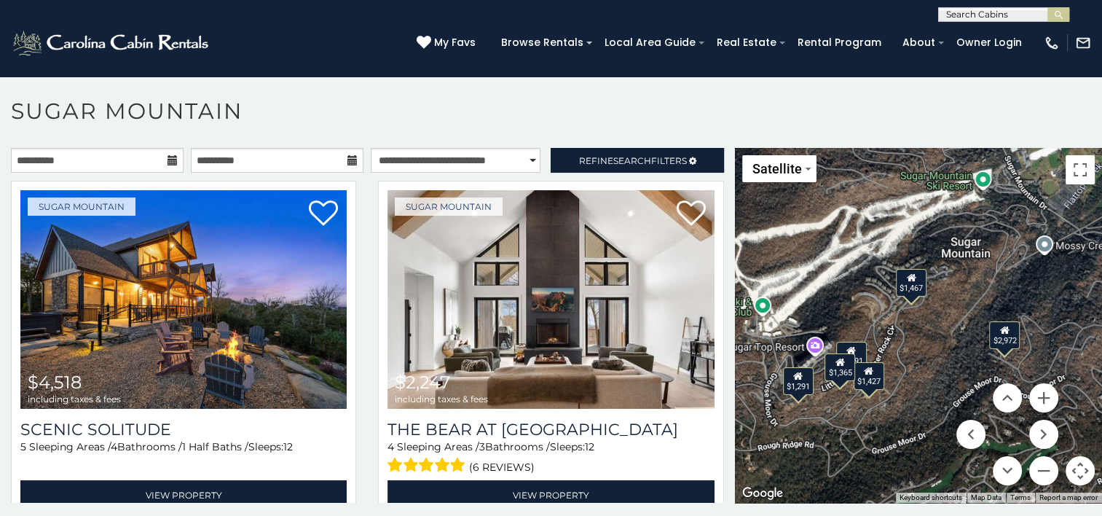
drag, startPoint x: 885, startPoint y: 321, endPoint x: 941, endPoint y: 353, distance: 65.0
click at [941, 353] on div "$4,518 $2,247 $2,904 $2,972 $2,891 $1,469 $2,123 $1,467 $1,427 $1,365 $1,291 $6…" at bounding box center [918, 325] width 367 height 355
click at [1044, 400] on button "Zoom in" at bounding box center [1043, 397] width 29 height 29
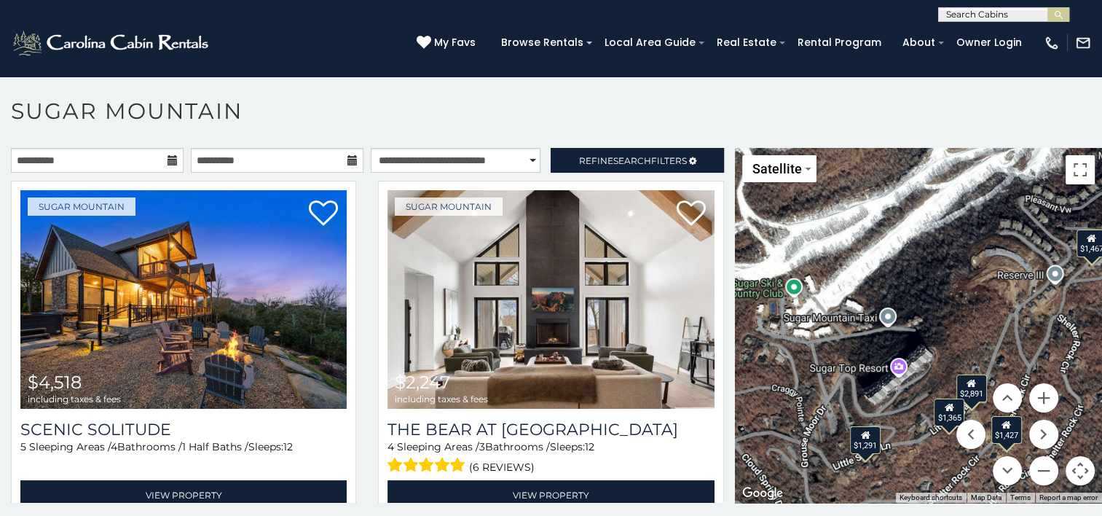
drag, startPoint x: 880, startPoint y: 359, endPoint x: 1068, endPoint y: 350, distance: 188.2
click at [1068, 350] on div "$4,518 $2,247 $2,904 $2,972 $2,891 $1,469 $2,123 $1,467 $1,427 $1,365 $1,291 $6…" at bounding box center [918, 325] width 367 height 355
click at [854, 444] on div "$1,291" at bounding box center [865, 439] width 31 height 28
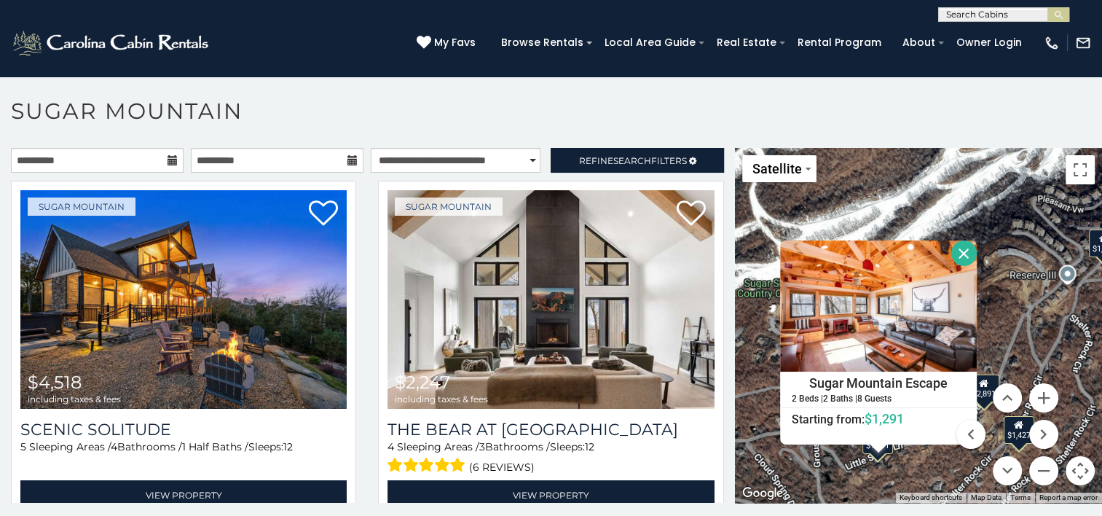
click at [959, 256] on button "Close" at bounding box center [965, 253] width 26 height 26
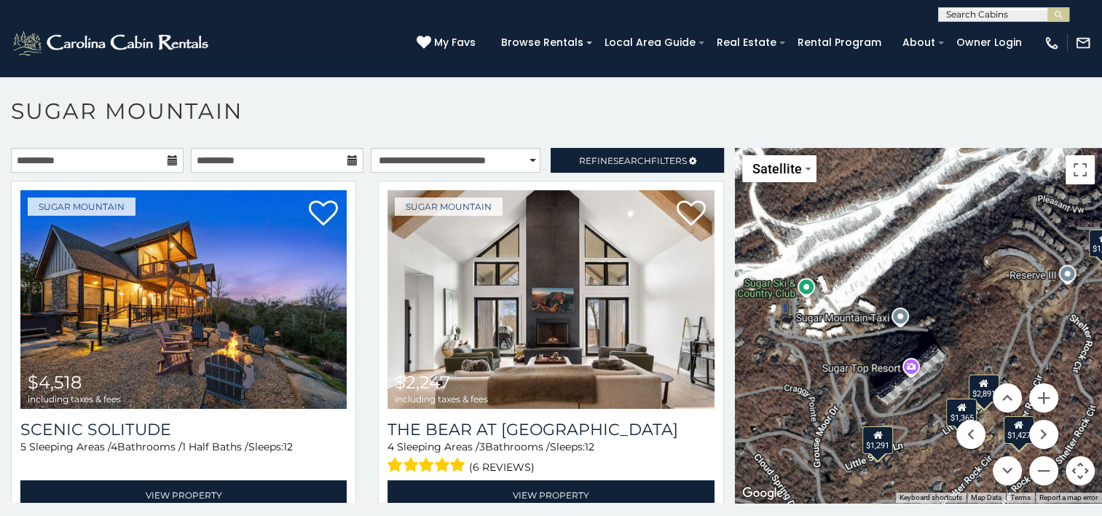
click at [957, 403] on menu at bounding box center [1008, 434] width 102 height 102
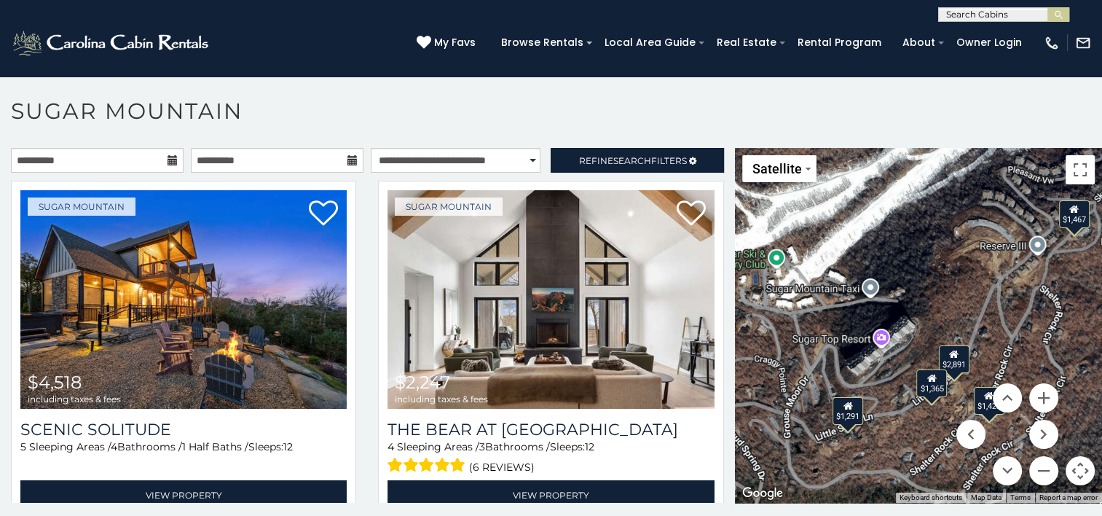
drag, startPoint x: 911, startPoint y: 385, endPoint x: 879, endPoint y: 354, distance: 44.8
click at [879, 354] on div "$4,518 $2,247 $2,904 $2,972 $2,891 $1,469 $2,123 $1,467 $1,427 $1,365 $1,291 $6…" at bounding box center [918, 325] width 367 height 355
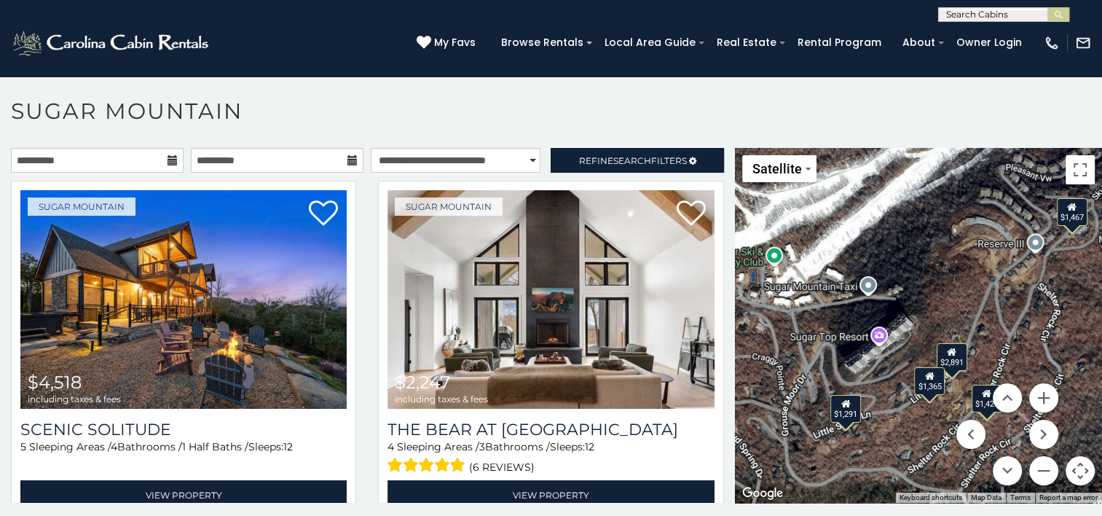
click at [871, 335] on div "$4,518 $2,247 $2,904 $2,972 $2,891 $1,469 $2,123 $1,467 $1,427 $1,365 $1,291 $6…" at bounding box center [918, 325] width 367 height 355
click at [921, 388] on div "$1,365" at bounding box center [929, 380] width 31 height 28
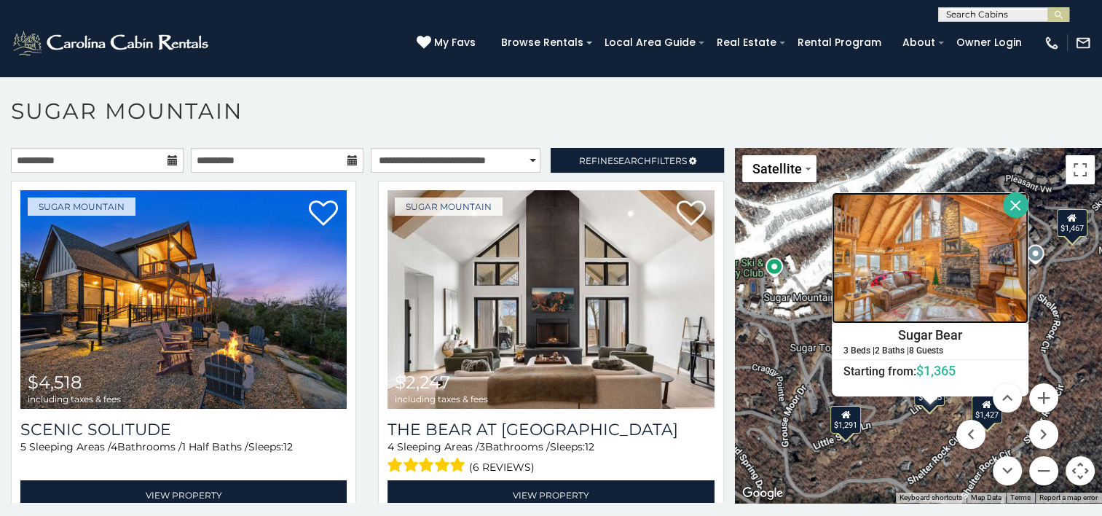
click at [980, 271] on img at bounding box center [930, 257] width 197 height 131
click at [1011, 204] on button "Close" at bounding box center [1016, 205] width 26 height 26
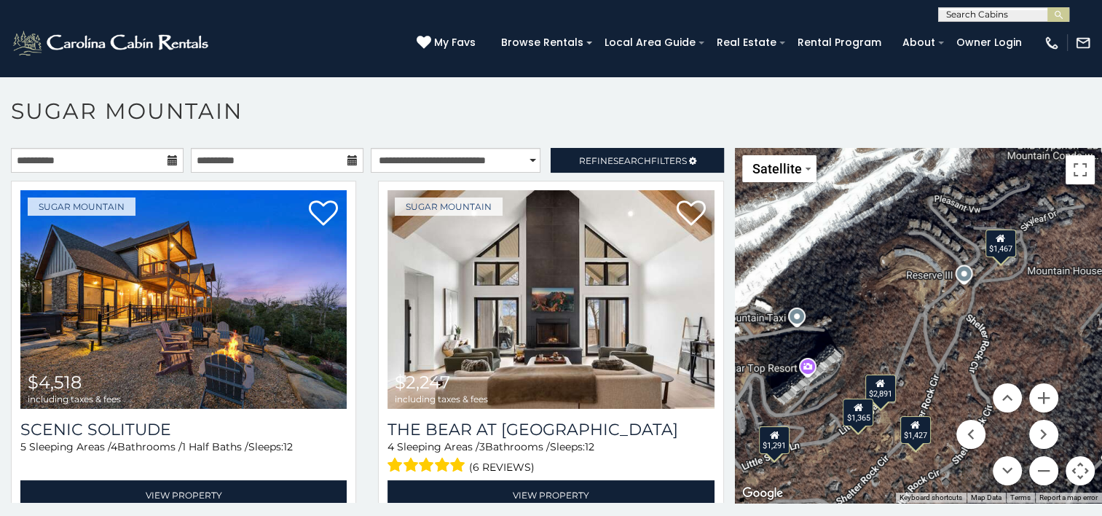
drag, startPoint x: 896, startPoint y: 384, endPoint x: 821, endPoint y: 404, distance: 77.8
click at [821, 404] on div "$4,518 $2,247 $2,904 $2,972 $2,891 $1,469 $2,123 $1,467 $1,427 $1,365 $1,291 $6…" at bounding box center [918, 325] width 367 height 355
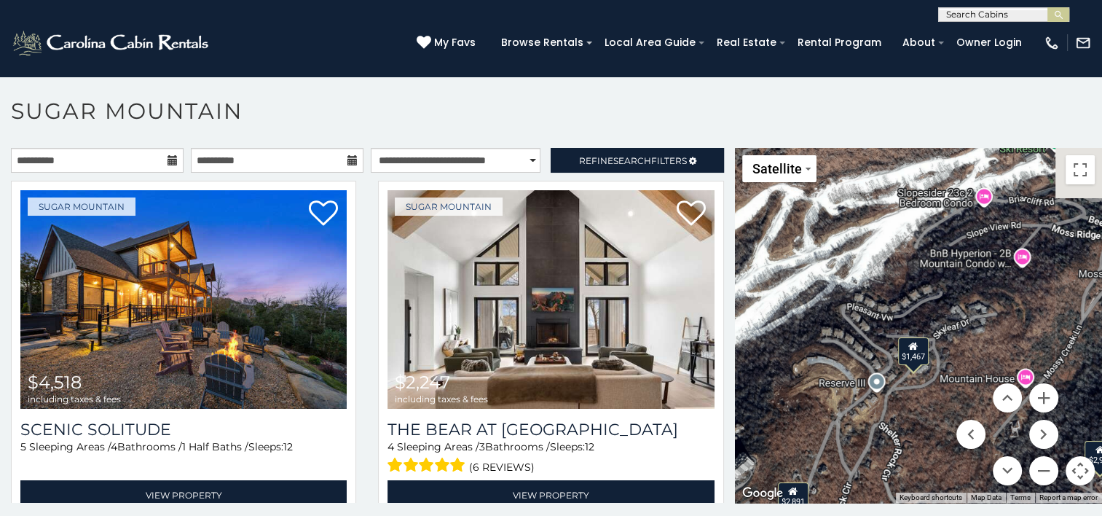
drag, startPoint x: 915, startPoint y: 283, endPoint x: 846, endPoint y: 394, distance: 131.2
click at [846, 394] on div "$4,518 $2,247 $2,904 $2,972 $2,891 $1,469 $2,123 $1,467 $1,427 $1,365 $1,291 $6…" at bounding box center [918, 325] width 367 height 355
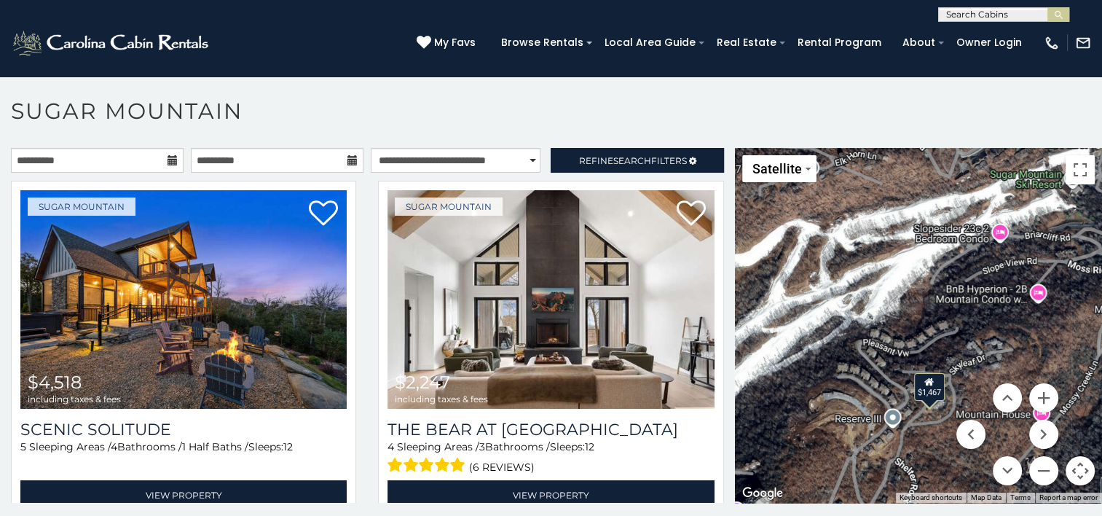
drag, startPoint x: 940, startPoint y: 297, endPoint x: 956, endPoint y: 335, distance: 41.1
click at [956, 335] on div "$4,518 $2,247 $2,904 $2,972 $2,891 $1,469 $2,123 $1,467 $1,427 $1,365 $1,291 $6…" at bounding box center [918, 325] width 367 height 355
click at [994, 232] on div "$4,518 $2,247 $2,904 $2,972 $2,891 $1,469 $2,123 $1,467 $1,427 $1,365 $1,291 $6…" at bounding box center [918, 325] width 367 height 355
click at [1046, 400] on button "Zoom in" at bounding box center [1043, 397] width 29 height 29
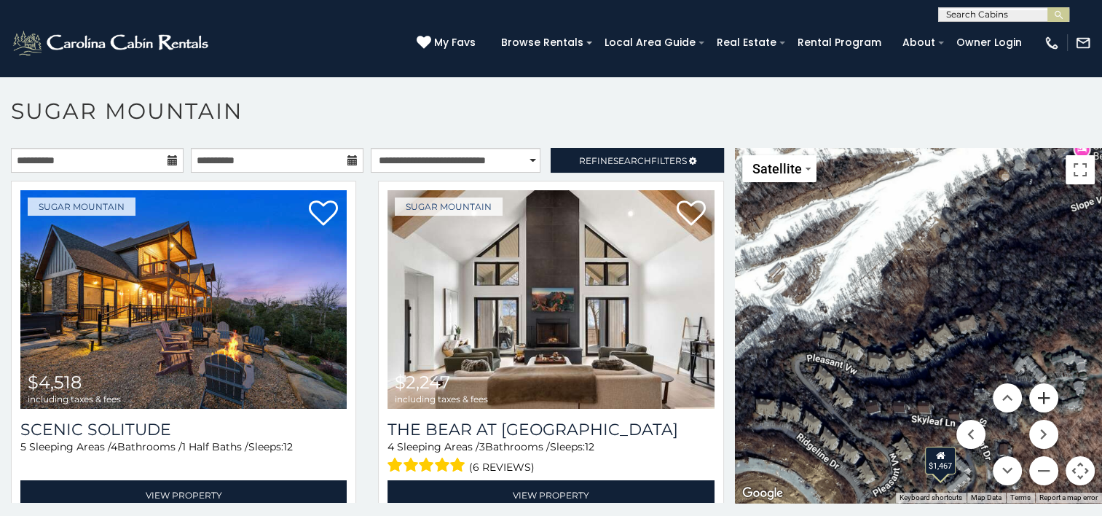
click at [1046, 400] on button "Zoom in" at bounding box center [1043, 397] width 29 height 29
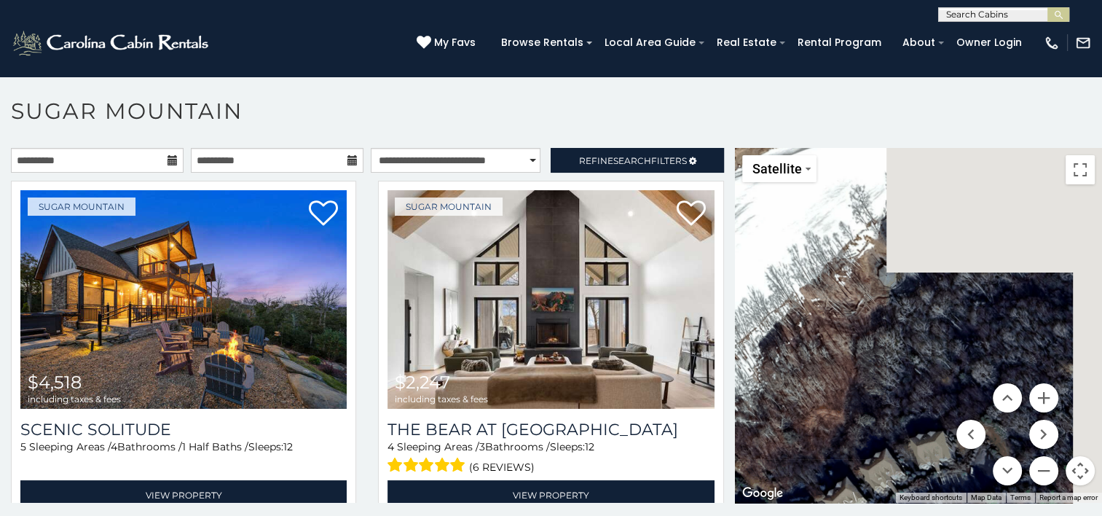
drag, startPoint x: 1003, startPoint y: 243, endPoint x: 876, endPoint y: 413, distance: 212.0
click at [876, 413] on div "$4,518 $2,247 $2,904 $2,972 $2,891 $1,469 $2,123 $1,467 $1,427 $1,365 $1,291 $6…" at bounding box center [918, 325] width 367 height 355
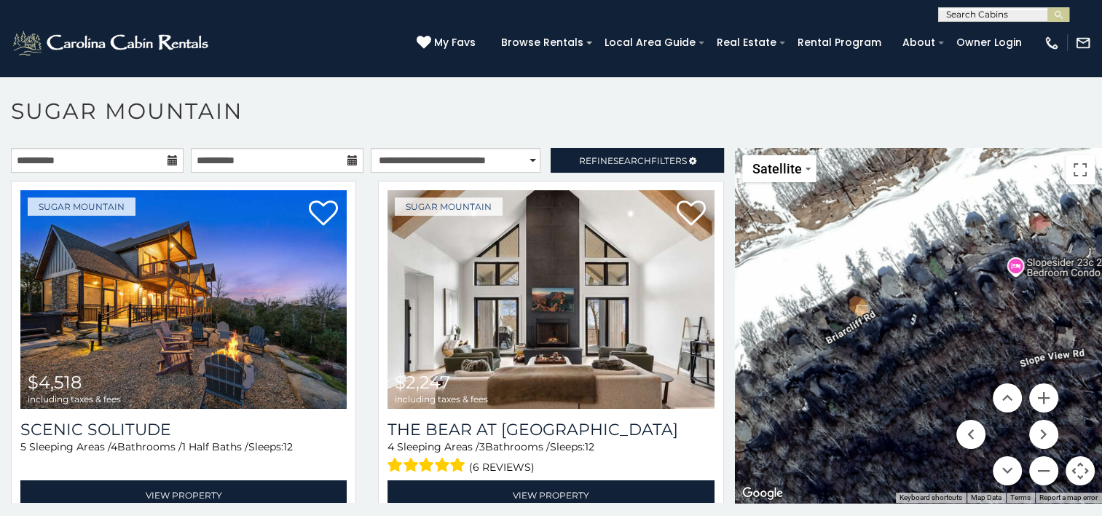
drag, startPoint x: 938, startPoint y: 297, endPoint x: 834, endPoint y: 407, distance: 150.5
click at [834, 407] on div "$4,518 $2,247 $2,904 $2,972 $2,891 $1,469 $2,123 $1,467 $1,427 $1,365 $1,291 $6…" at bounding box center [918, 325] width 367 height 355
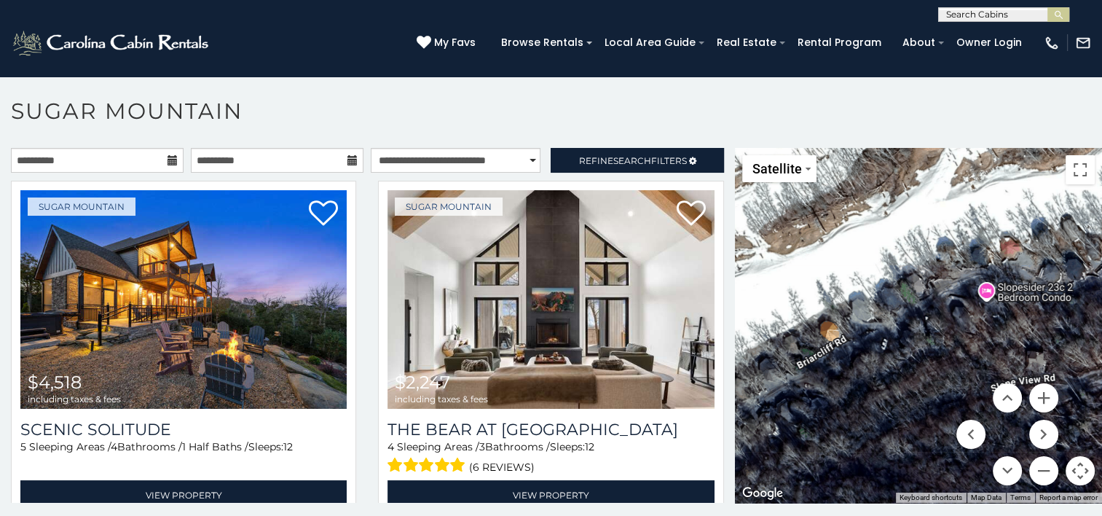
click at [984, 291] on div "$4,518 $2,247 $2,904 $2,972 $2,891 $1,469 $2,123 $1,467 $1,427 $1,365 $1,291 $6…" at bounding box center [918, 325] width 367 height 355
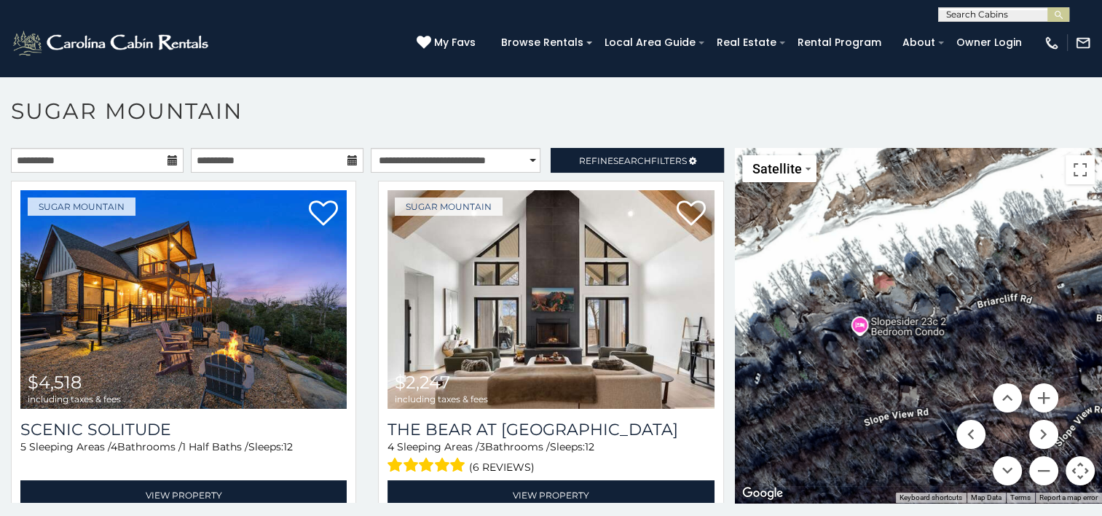
drag, startPoint x: 925, startPoint y: 345, endPoint x: 797, endPoint y: 379, distance: 132.7
click at [797, 379] on div "$4,518 $2,247 $2,904 $2,972 $2,891 $1,469 $2,123 $1,467 $1,427 $1,365 $1,291 $6…" at bounding box center [918, 325] width 367 height 355
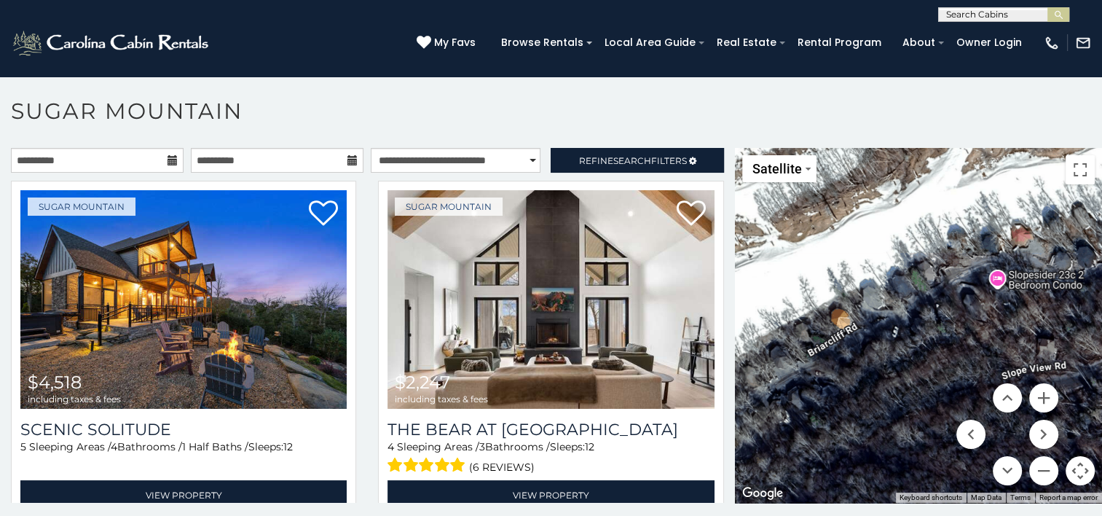
drag, startPoint x: 836, startPoint y: 376, endPoint x: 976, endPoint y: 329, distance: 147.5
click at [976, 329] on div "$4,518 $2,247 $2,904 $2,972 $2,891 $1,469 $2,123 $1,467 $1,427 $1,365 $1,291 $6…" at bounding box center [918, 325] width 367 height 355
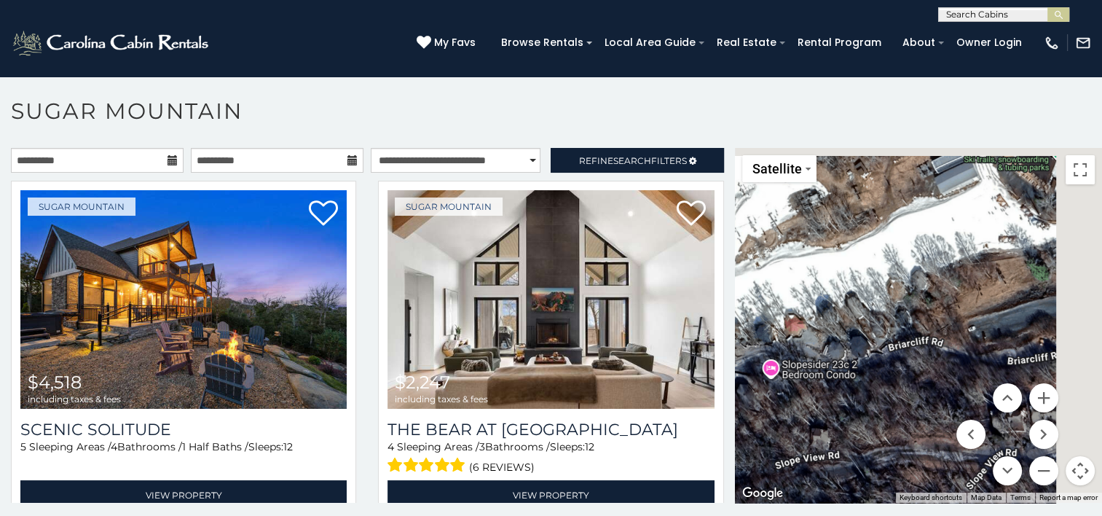
drag, startPoint x: 985, startPoint y: 327, endPoint x: 750, endPoint y: 417, distance: 251.4
click at [750, 417] on div "$4,518 $2,247 $2,904 $2,972 $2,891 $1,469 $2,123 $1,467 $1,427 $1,365 $1,291 $6…" at bounding box center [918, 325] width 367 height 355
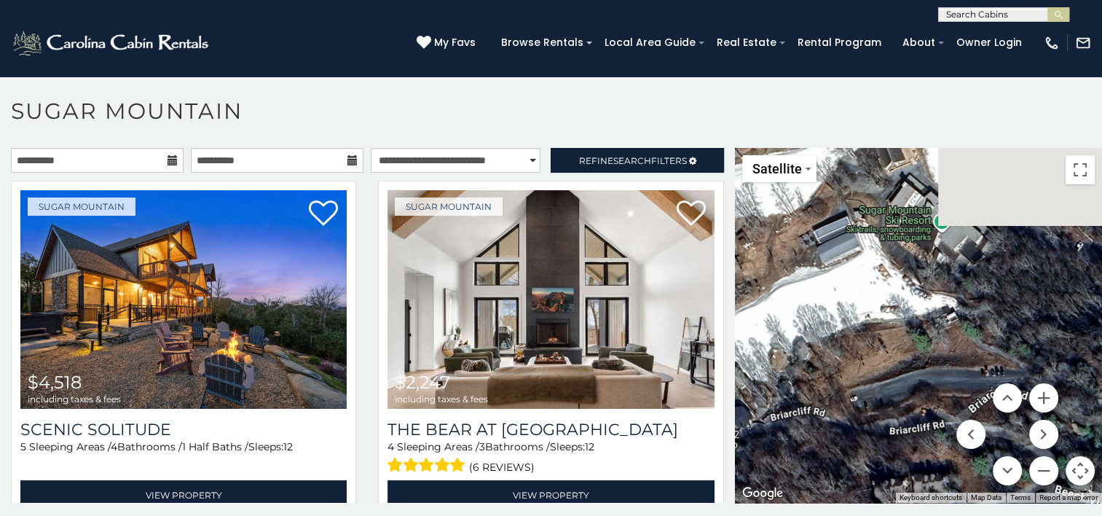
drag, startPoint x: 895, startPoint y: 334, endPoint x: 815, endPoint y: 385, distance: 95.4
click at [815, 385] on div "$4,518 $2,247 $2,904 $2,972 $2,891 $1,469 $2,123 $1,467 $1,427 $1,365 $1,291 $6…" at bounding box center [918, 325] width 367 height 355
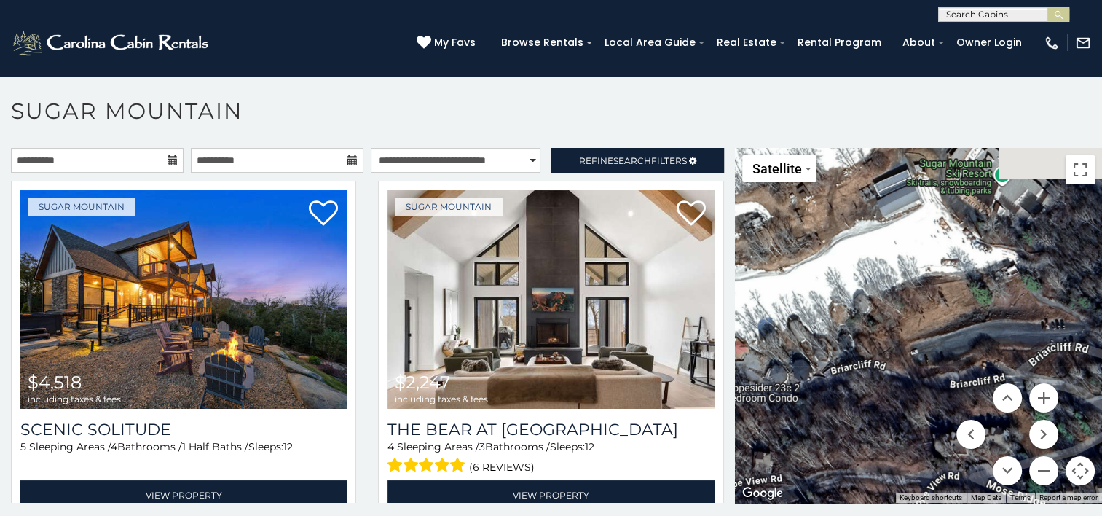
drag, startPoint x: 851, startPoint y: 368, endPoint x: 917, endPoint y: 315, distance: 84.5
click at [917, 315] on div "$4,518 $2,247 $2,904 $2,972 $2,891 $1,469 $2,123 $1,467 $1,427 $1,365 $1,291 $6…" at bounding box center [918, 325] width 367 height 355
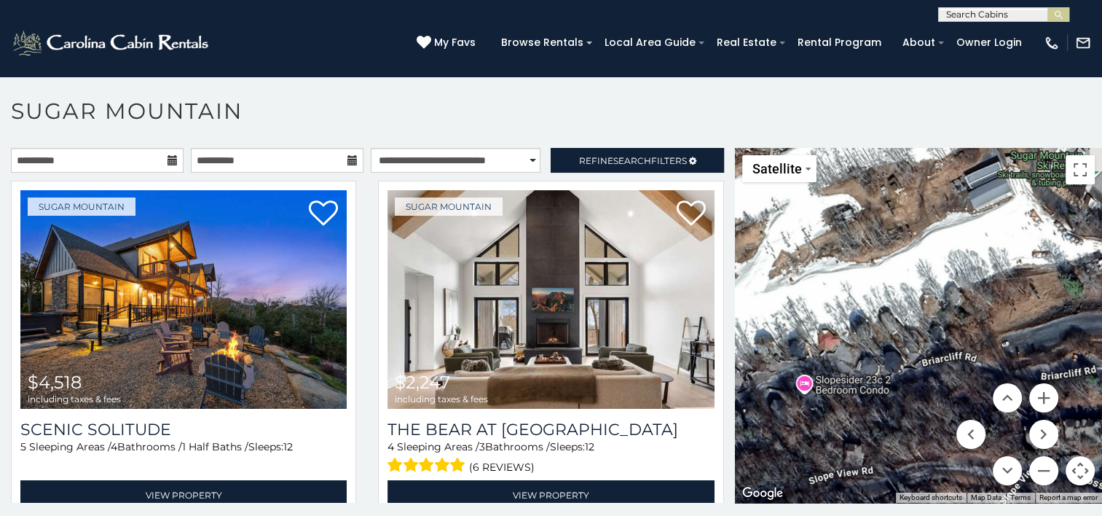
drag, startPoint x: 917, startPoint y: 315, endPoint x: 1012, endPoint y: 309, distance: 94.9
click at [1012, 309] on div "$4,518 $2,247 $2,904 $2,972 $2,891 $1,469 $2,123 $1,467 $1,427 $1,365 $1,291 $6…" at bounding box center [918, 325] width 367 height 355
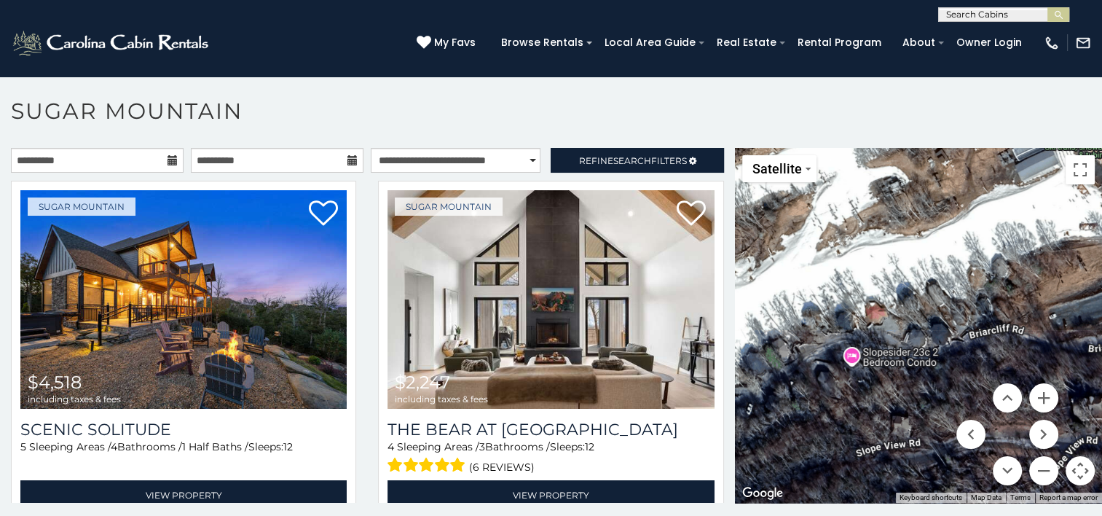
drag, startPoint x: 895, startPoint y: 350, endPoint x: 949, endPoint y: 315, distance: 64.9
click at [949, 315] on div "$4,518 $2,247 $2,904 $2,972 $2,891 $1,469 $2,123 $1,467 $1,427 $1,365 $1,291 $6…" at bounding box center [918, 325] width 367 height 355
click at [849, 353] on div "$4,518 $2,247 $2,904 $2,972 $2,891 $1,469 $2,123 $1,467 $1,427 $1,365 $1,291 $6…" at bounding box center [918, 325] width 367 height 355
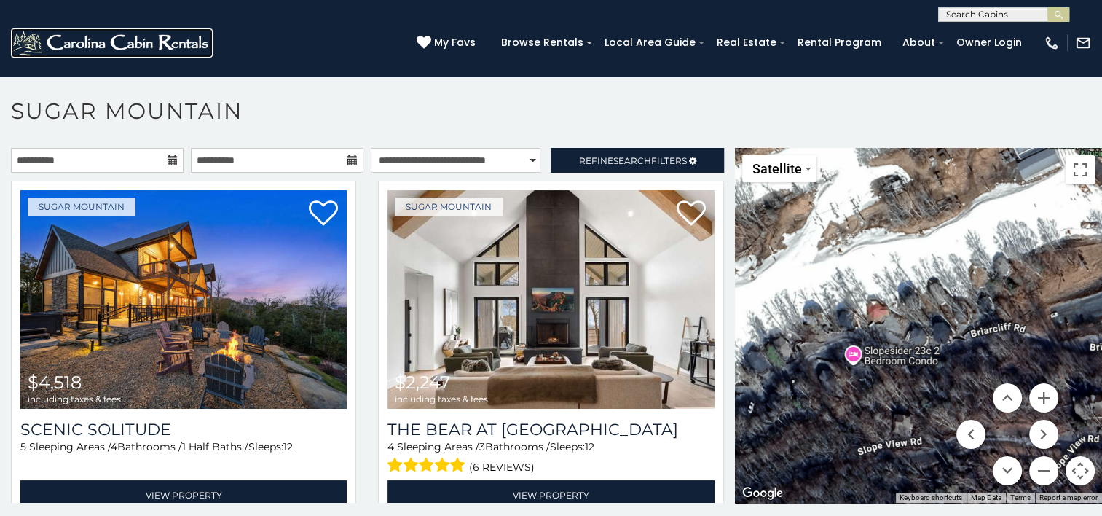
click at [134, 40] on img at bounding box center [112, 42] width 202 height 29
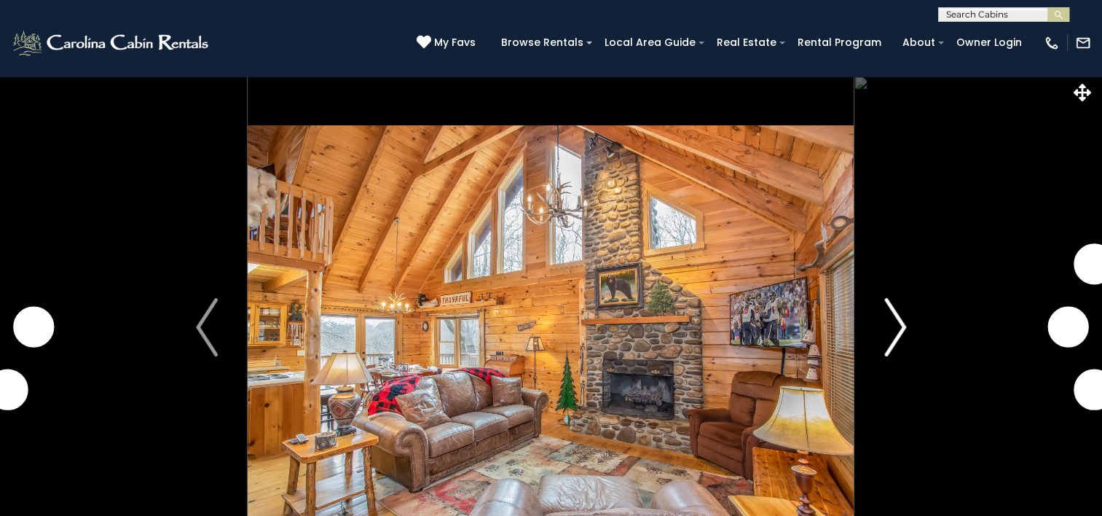
click at [891, 312] on img "Next" at bounding box center [895, 327] width 22 height 58
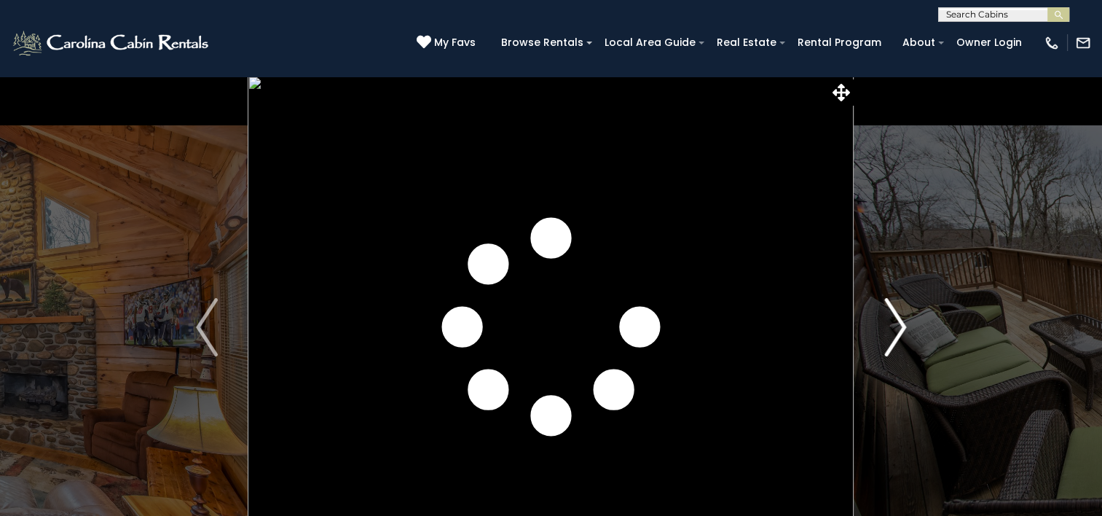
click at [890, 316] on img "Next" at bounding box center [895, 327] width 22 height 58
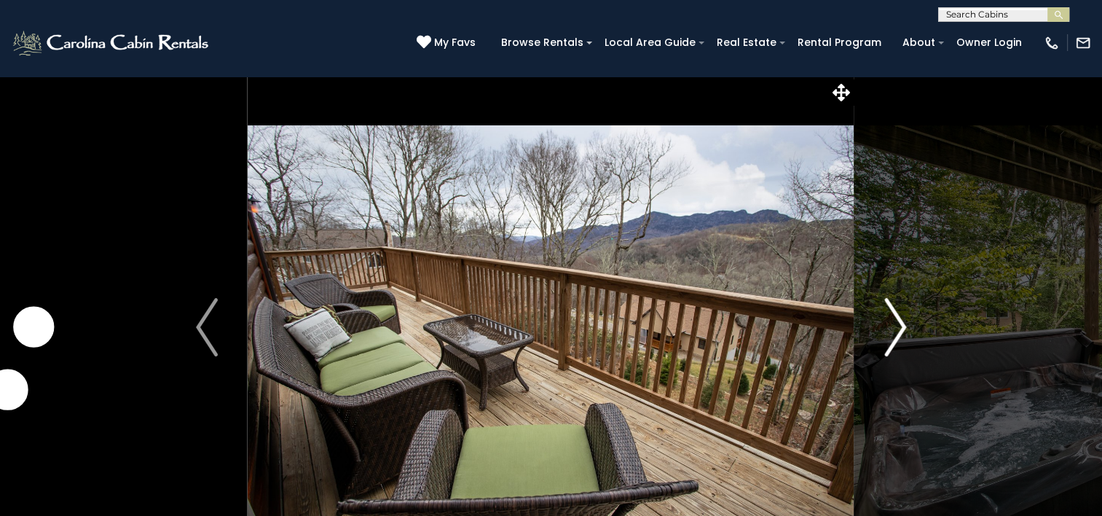
click at [890, 316] on img "Next" at bounding box center [895, 327] width 22 height 58
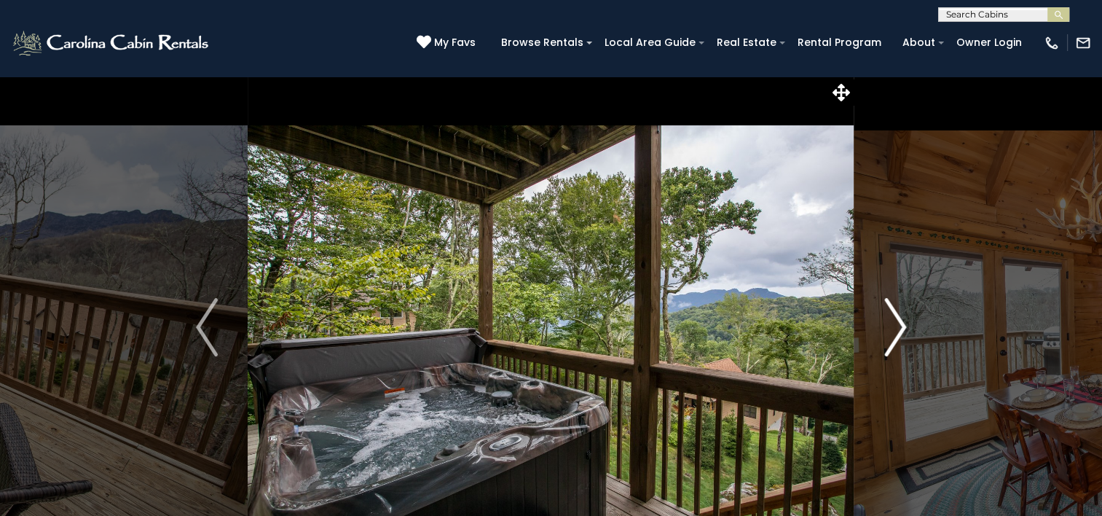
click at [890, 316] on img "Next" at bounding box center [895, 327] width 22 height 58
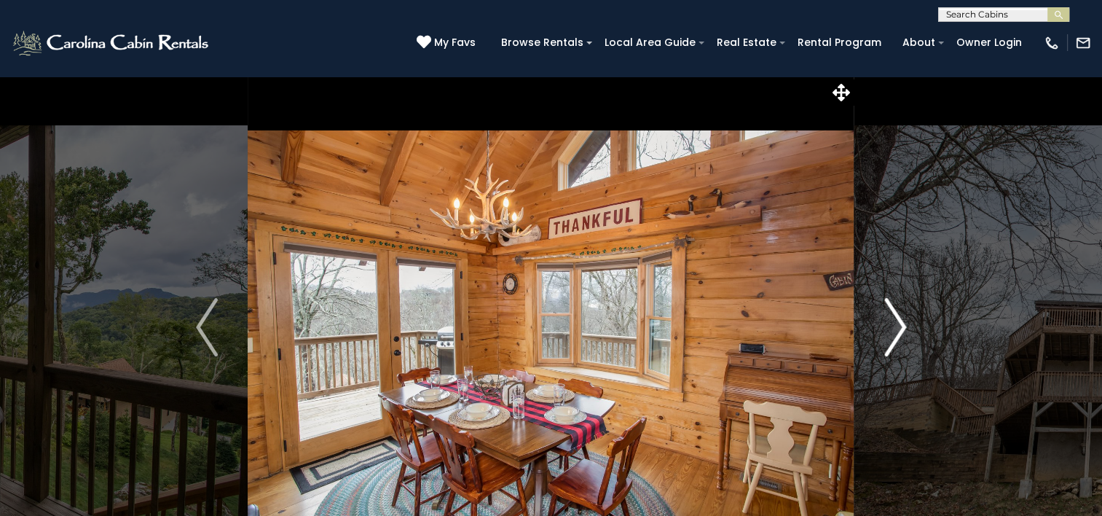
click at [890, 316] on img "Next" at bounding box center [895, 327] width 22 height 58
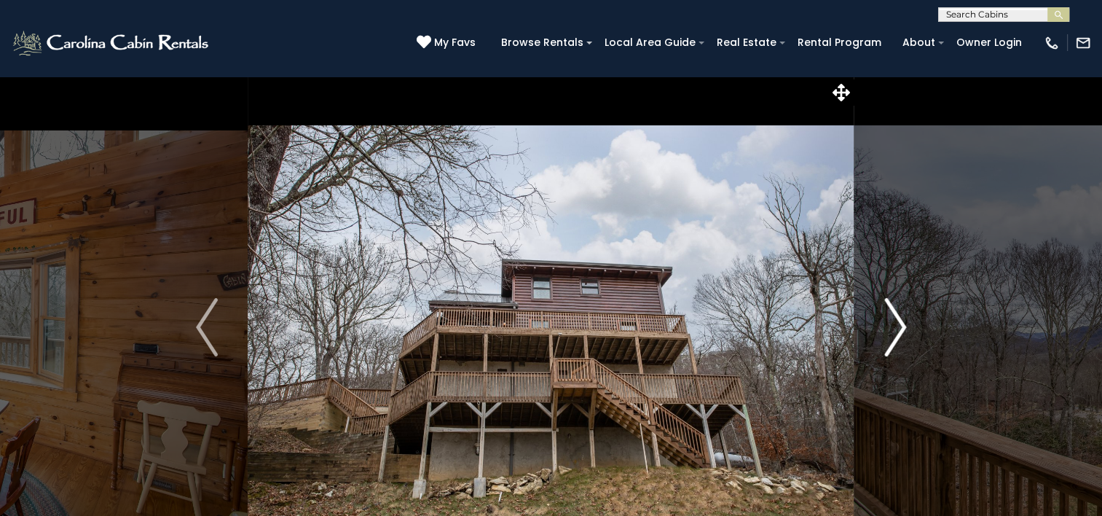
click at [890, 316] on img "Next" at bounding box center [895, 327] width 22 height 58
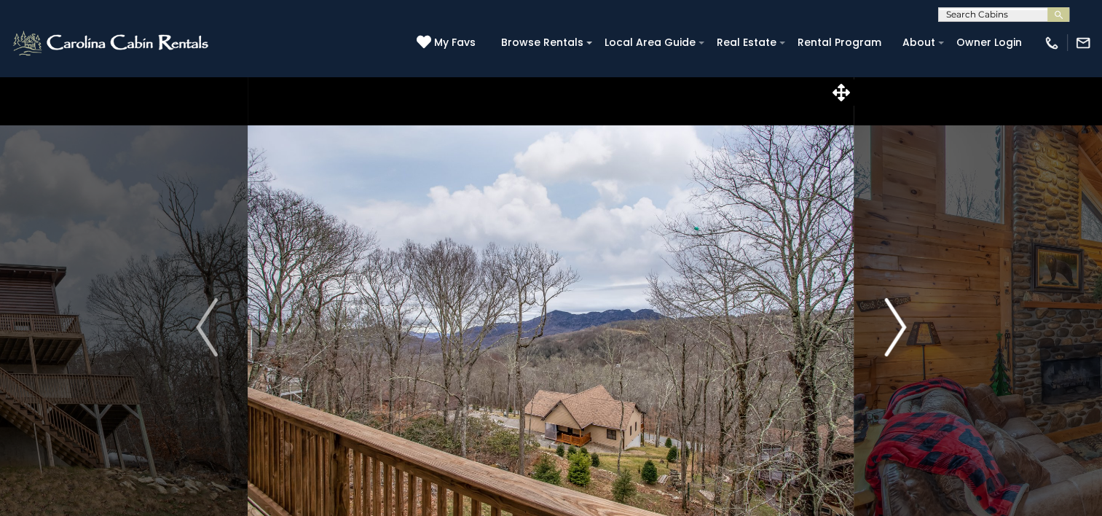
click at [890, 316] on img "Next" at bounding box center [895, 327] width 22 height 58
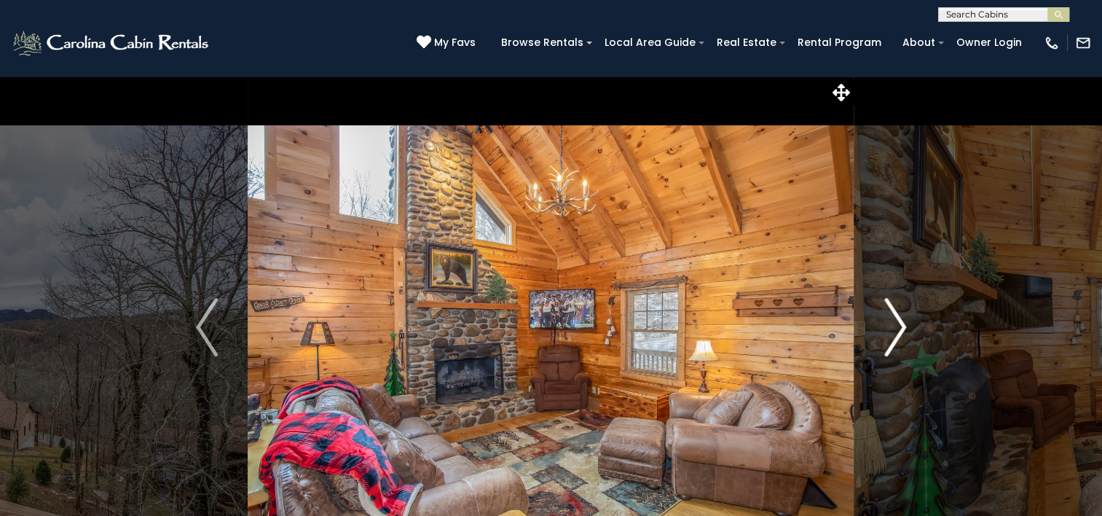
click at [890, 316] on img "Next" at bounding box center [895, 327] width 22 height 58
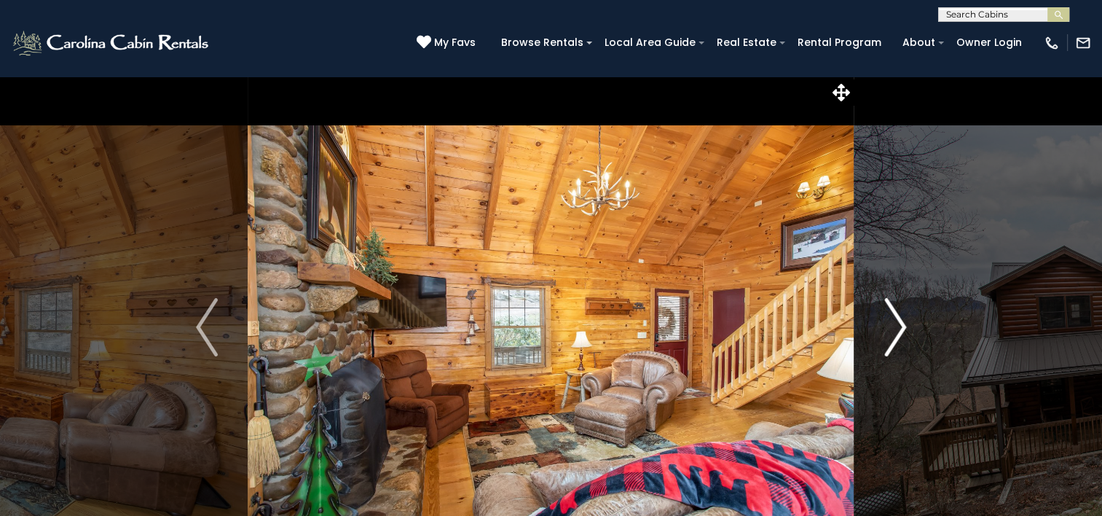
click at [890, 316] on img "Next" at bounding box center [895, 327] width 22 height 58
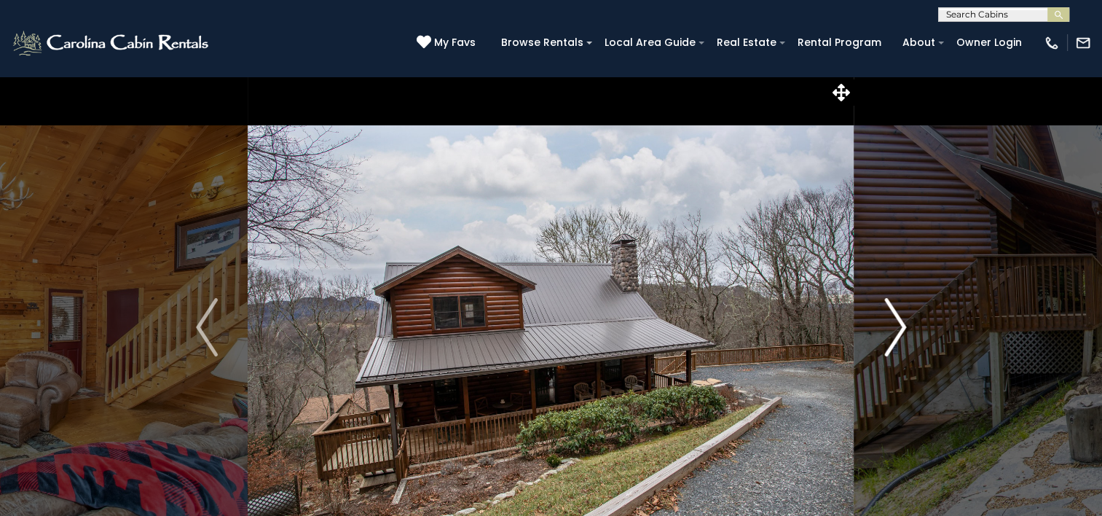
click at [890, 316] on img "Next" at bounding box center [895, 327] width 22 height 58
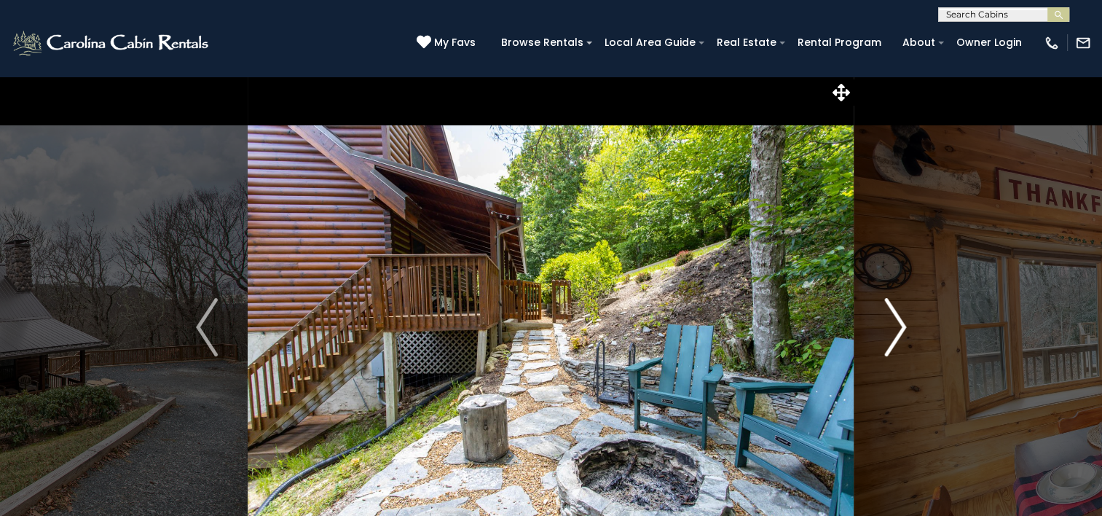
click at [890, 316] on img "Next" at bounding box center [895, 327] width 22 height 58
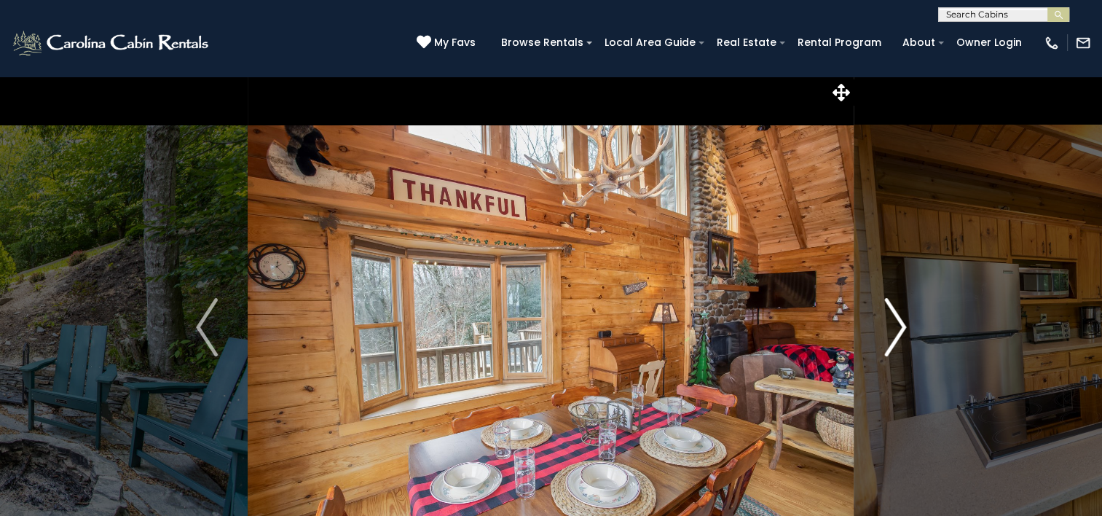
click at [890, 316] on img "Next" at bounding box center [895, 327] width 22 height 58
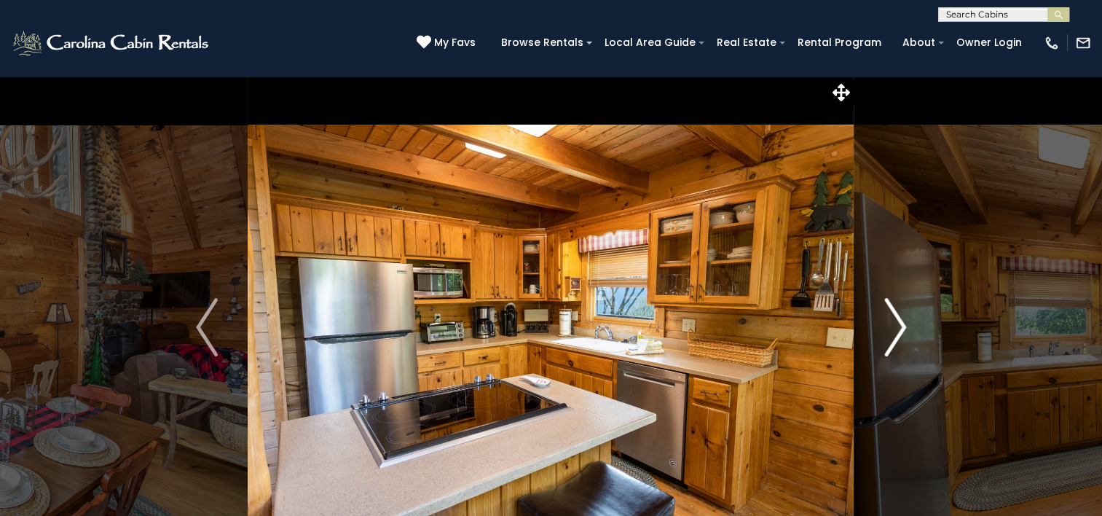
click at [890, 316] on img "Next" at bounding box center [895, 327] width 22 height 58
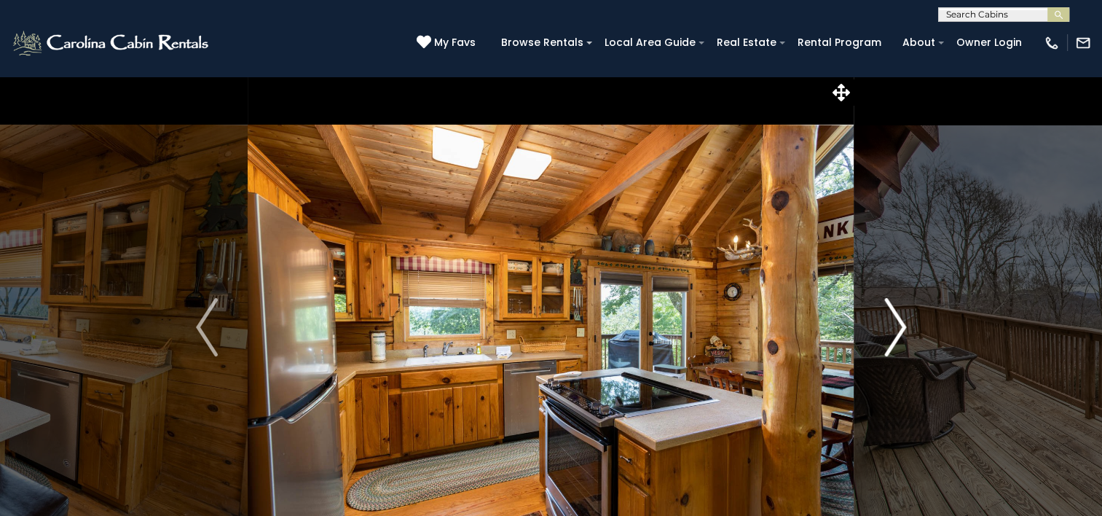
click at [890, 316] on img "Next" at bounding box center [895, 327] width 22 height 58
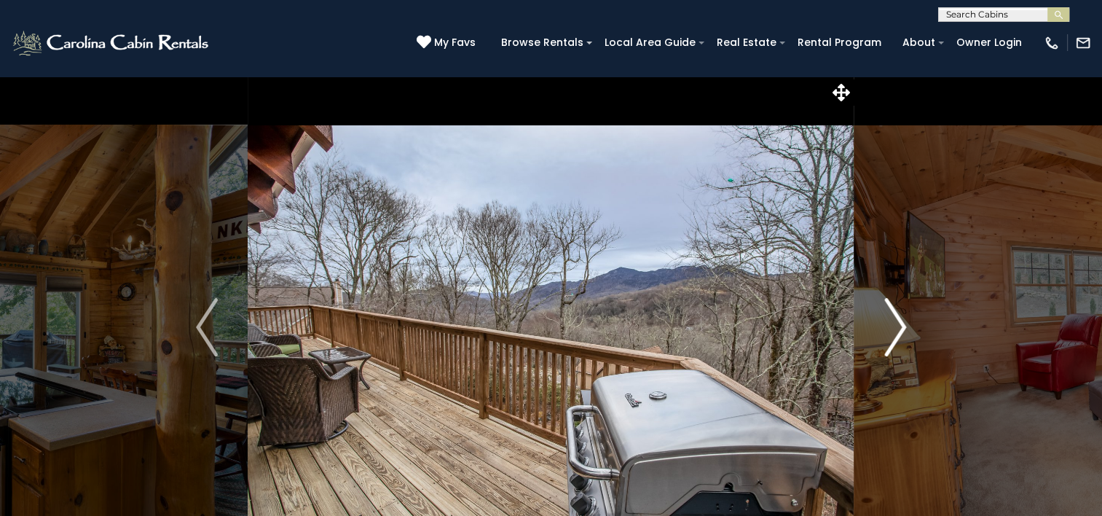
click at [890, 316] on img "Next" at bounding box center [895, 327] width 22 height 58
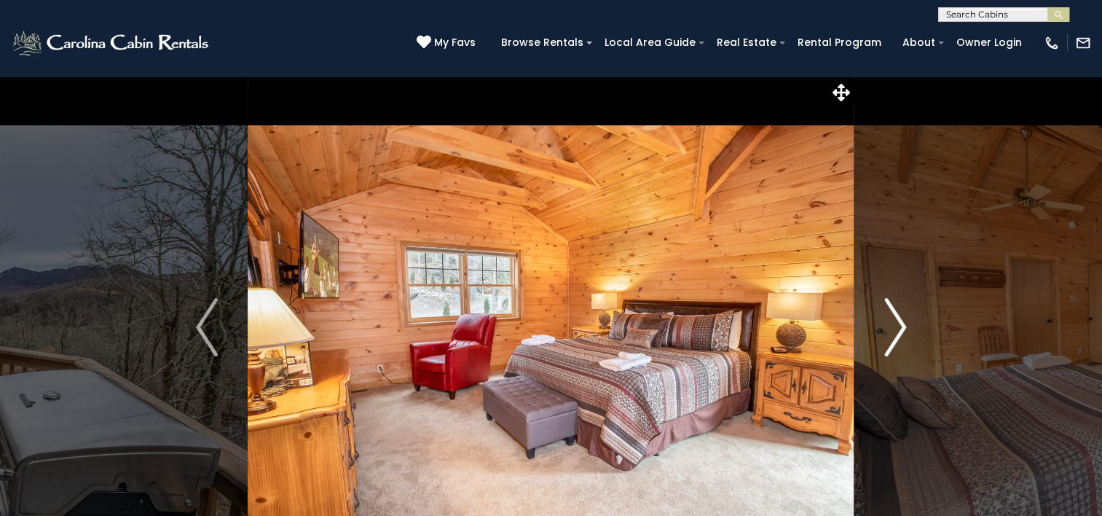
click at [890, 316] on img "Next" at bounding box center [895, 327] width 22 height 58
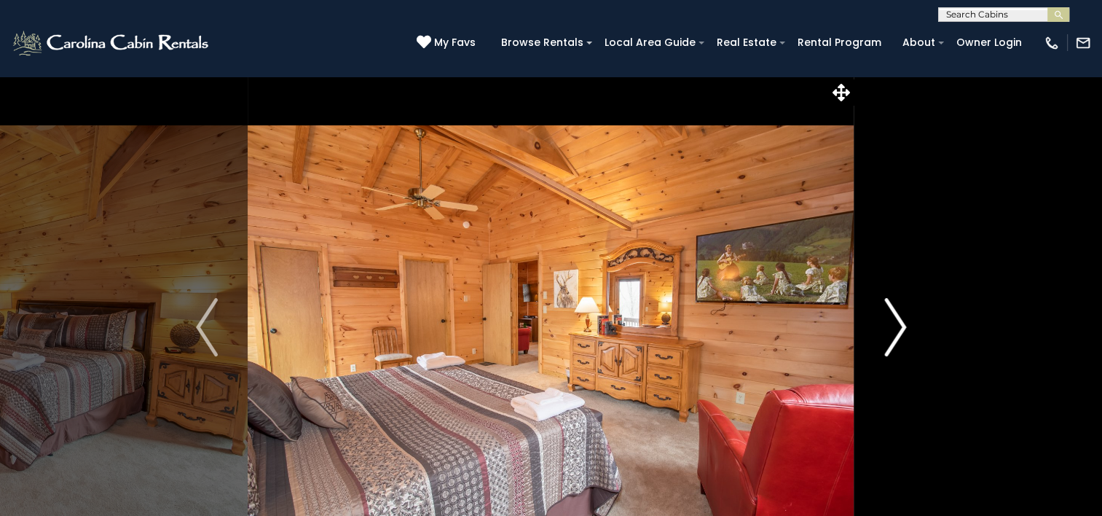
click at [890, 316] on img "Next" at bounding box center [895, 327] width 22 height 58
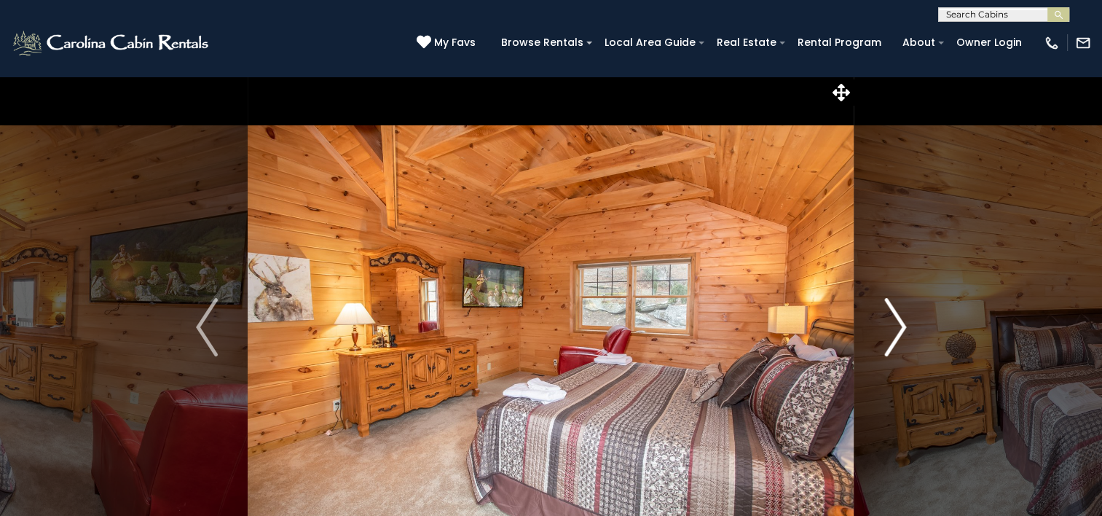
click at [890, 316] on img "Next" at bounding box center [895, 327] width 22 height 58
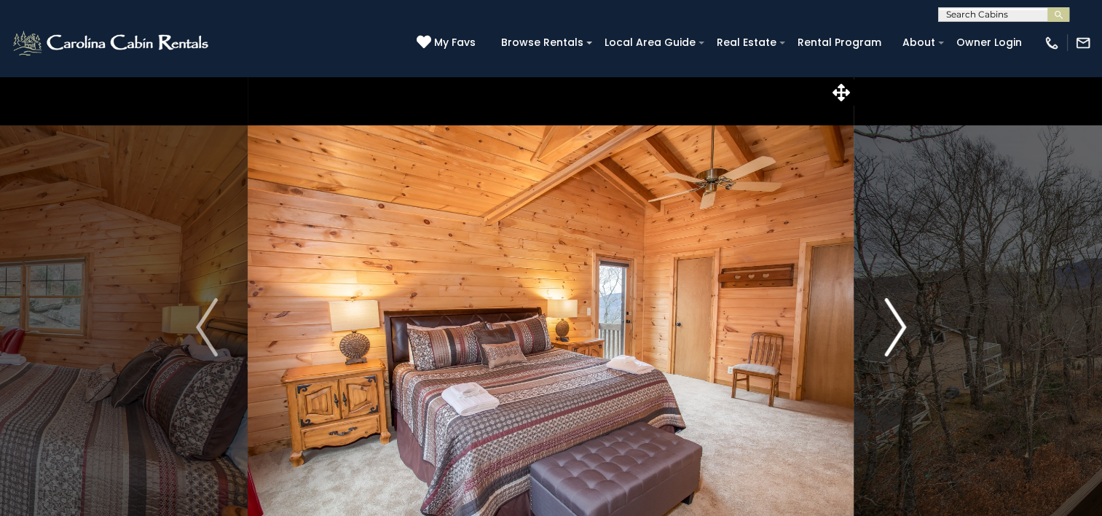
click at [890, 316] on img "Next" at bounding box center [895, 327] width 22 height 58
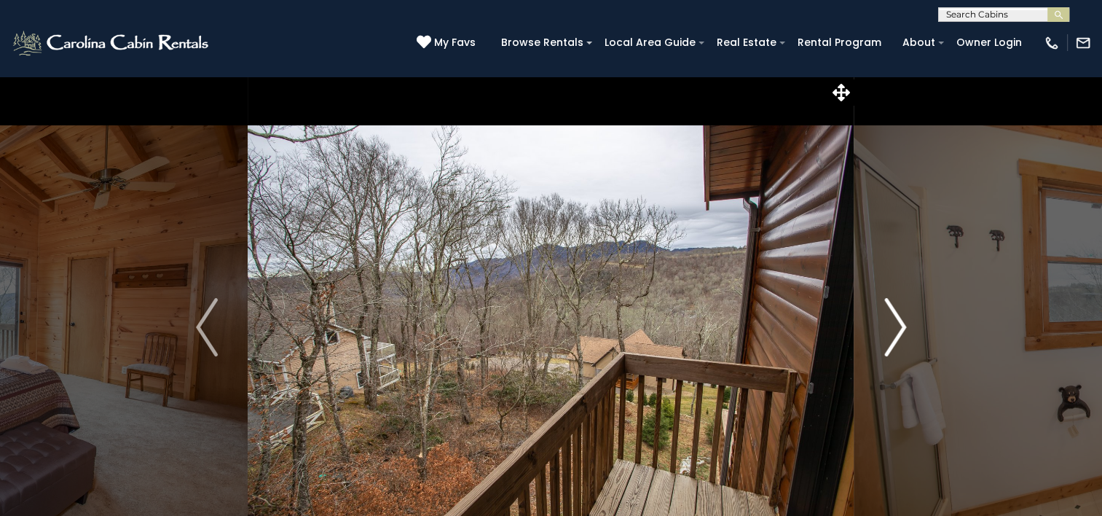
click at [890, 316] on img "Next" at bounding box center [895, 327] width 22 height 58
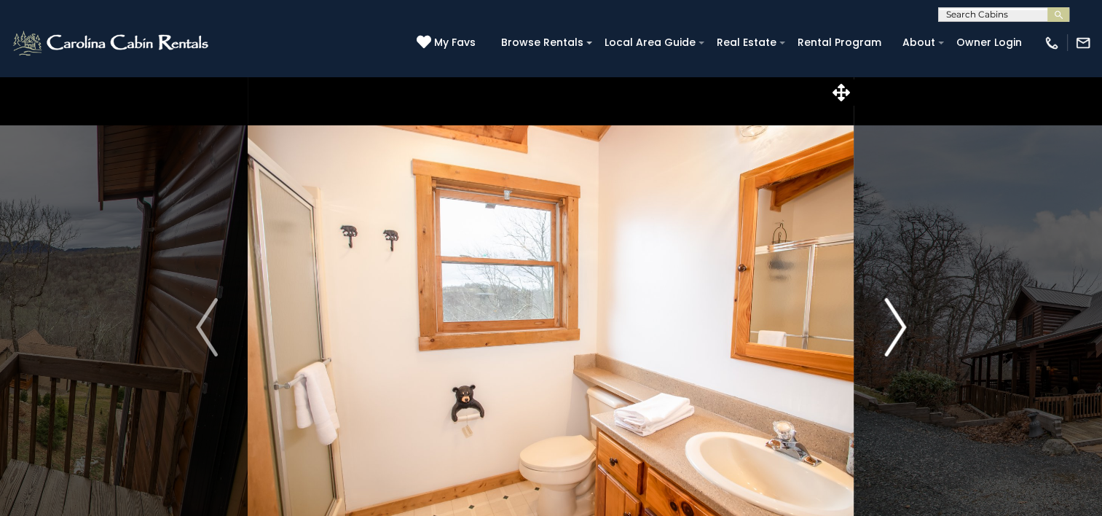
click at [890, 316] on img "Next" at bounding box center [895, 327] width 22 height 58
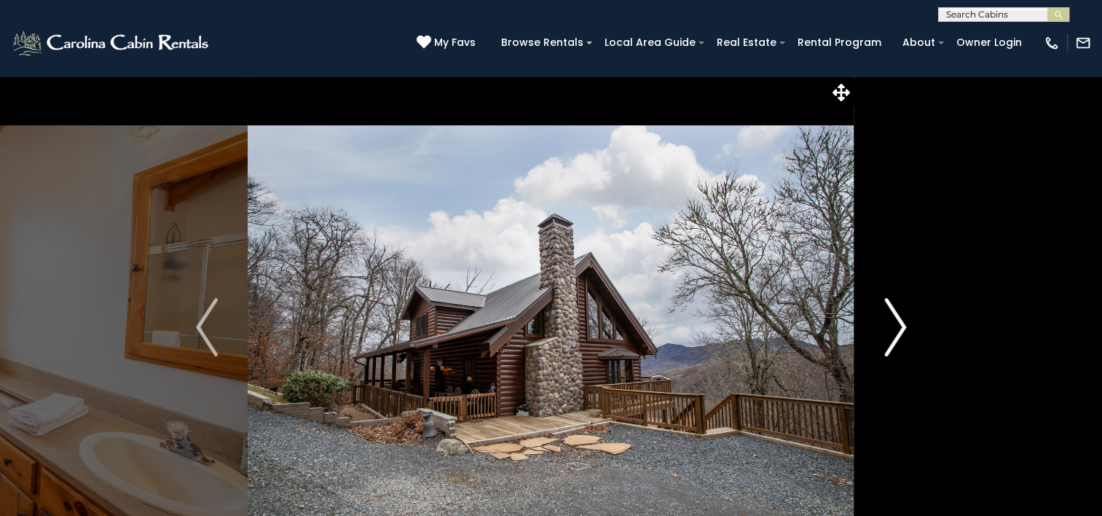
click at [890, 316] on img "Next" at bounding box center [895, 327] width 22 height 58
